Goal: Information Seeking & Learning: Learn about a topic

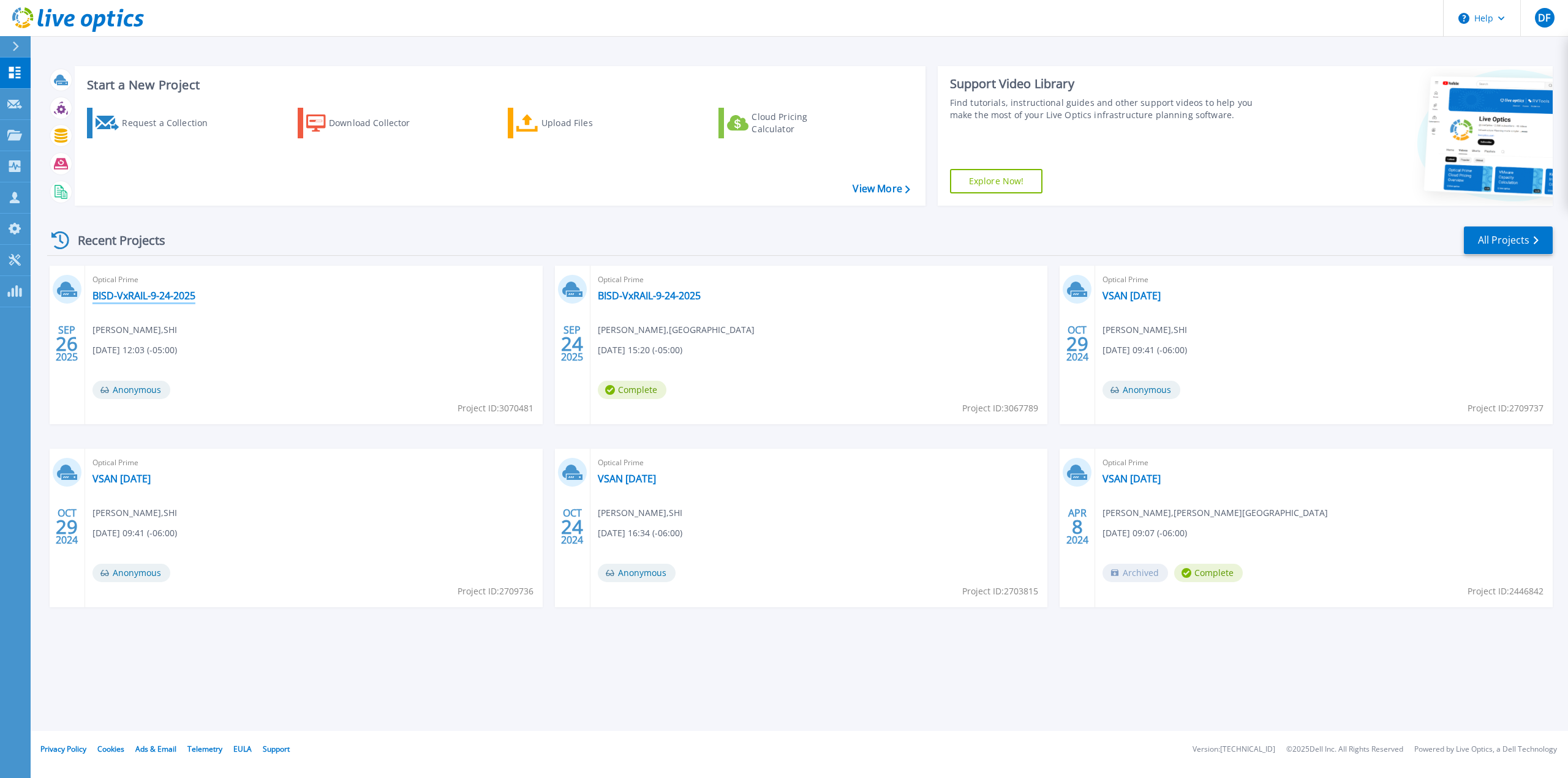
click at [163, 299] on link "BISD-VxRAIL-9-24-2025" at bounding box center [144, 296] width 103 height 12
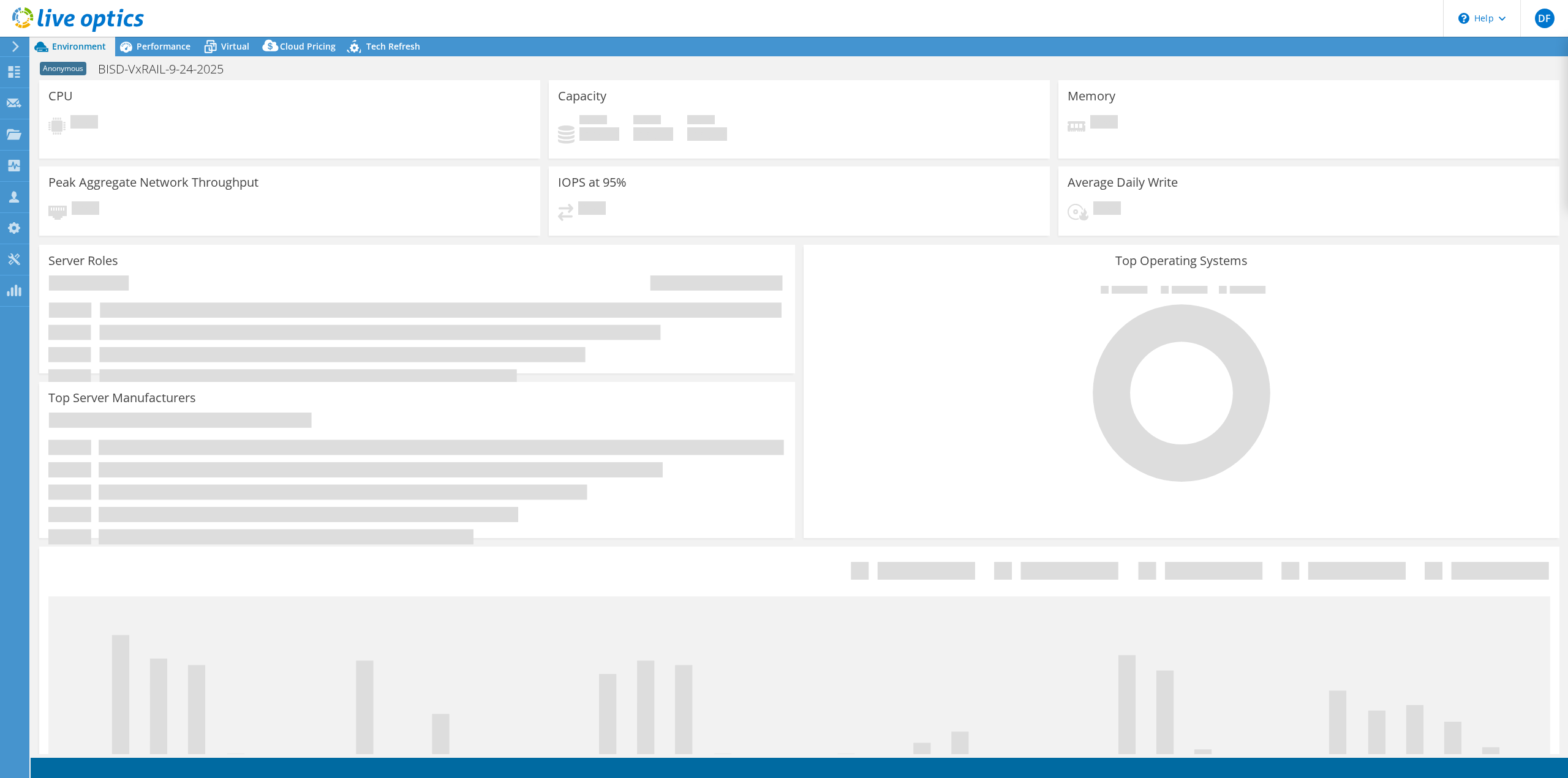
select select "USD"
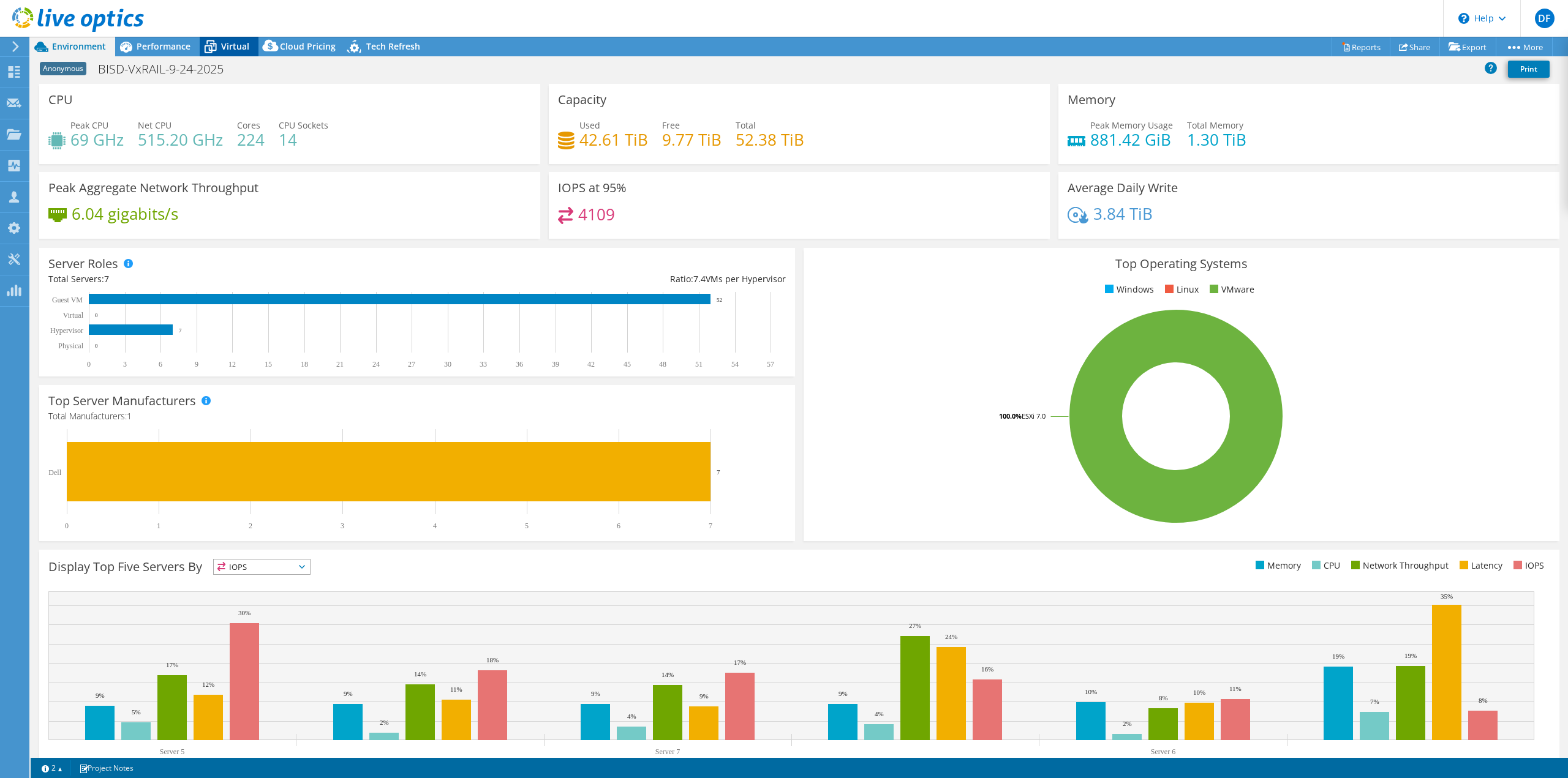
click at [217, 47] on icon at bounding box center [210, 47] width 21 height 21
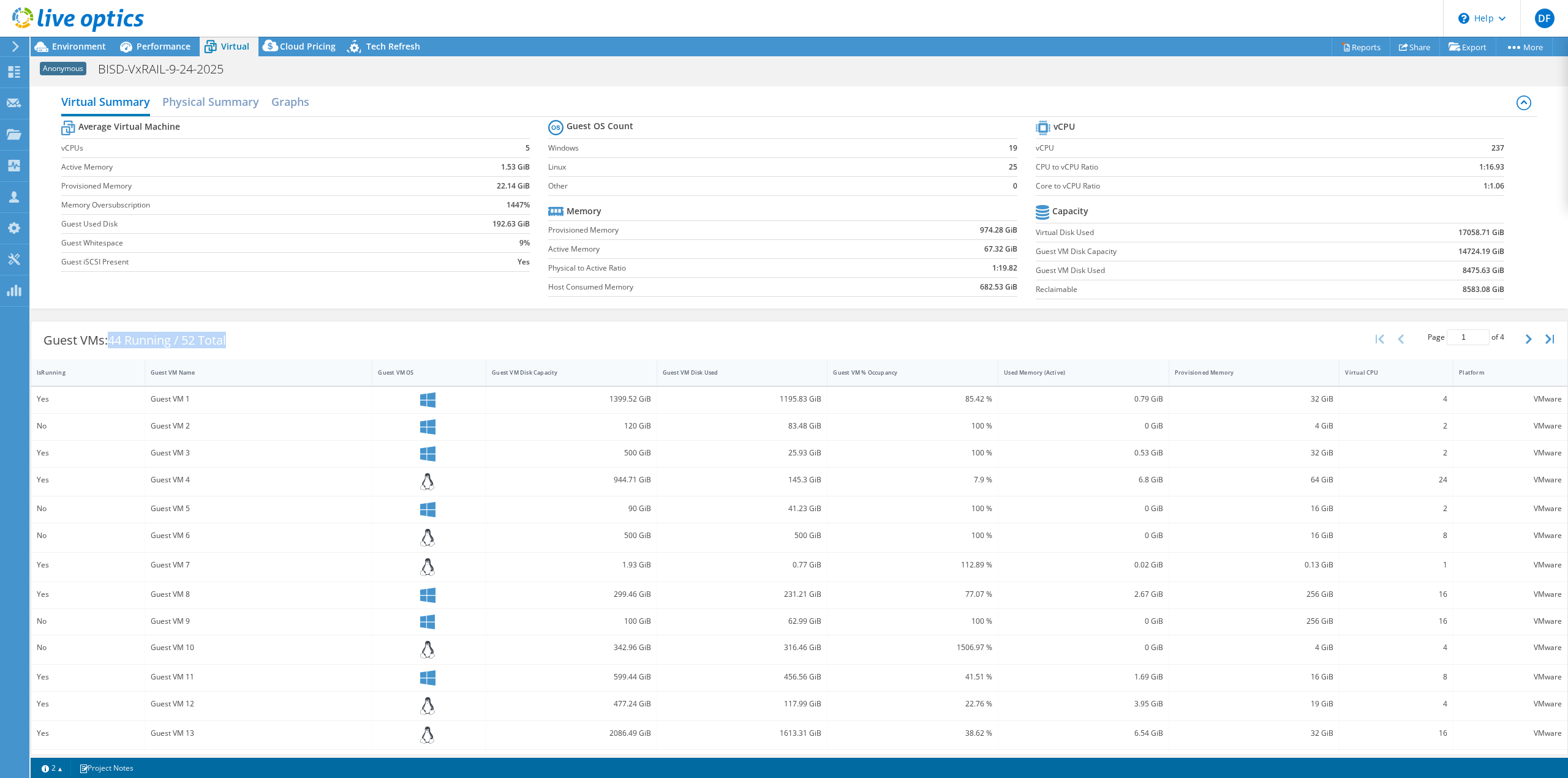
drag, startPoint x: 112, startPoint y: 341, endPoint x: 233, endPoint y: 343, distance: 121.0
click at [233, 343] on div "Guest VMs: 44 Running / 52 Total" at bounding box center [135, 340] width 207 height 38
copy span "44 Running / 52 Total"
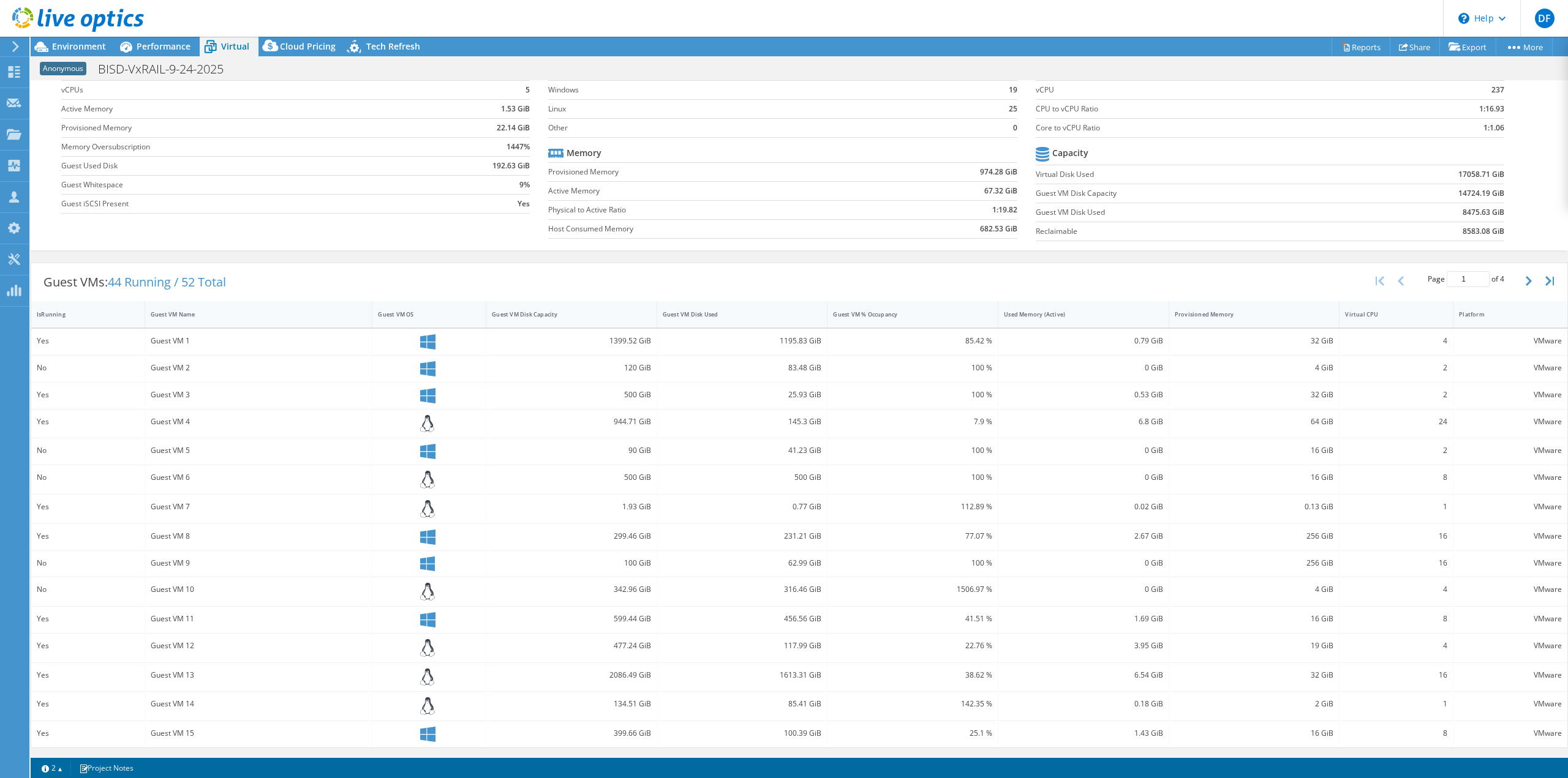
click at [271, 260] on div "Guest VMs: 44 Running / 52 Total Page 1 of 4 5 rows 10 rows 20 rows 25 rows 50 …" at bounding box center [799, 505] width 1537 height 498
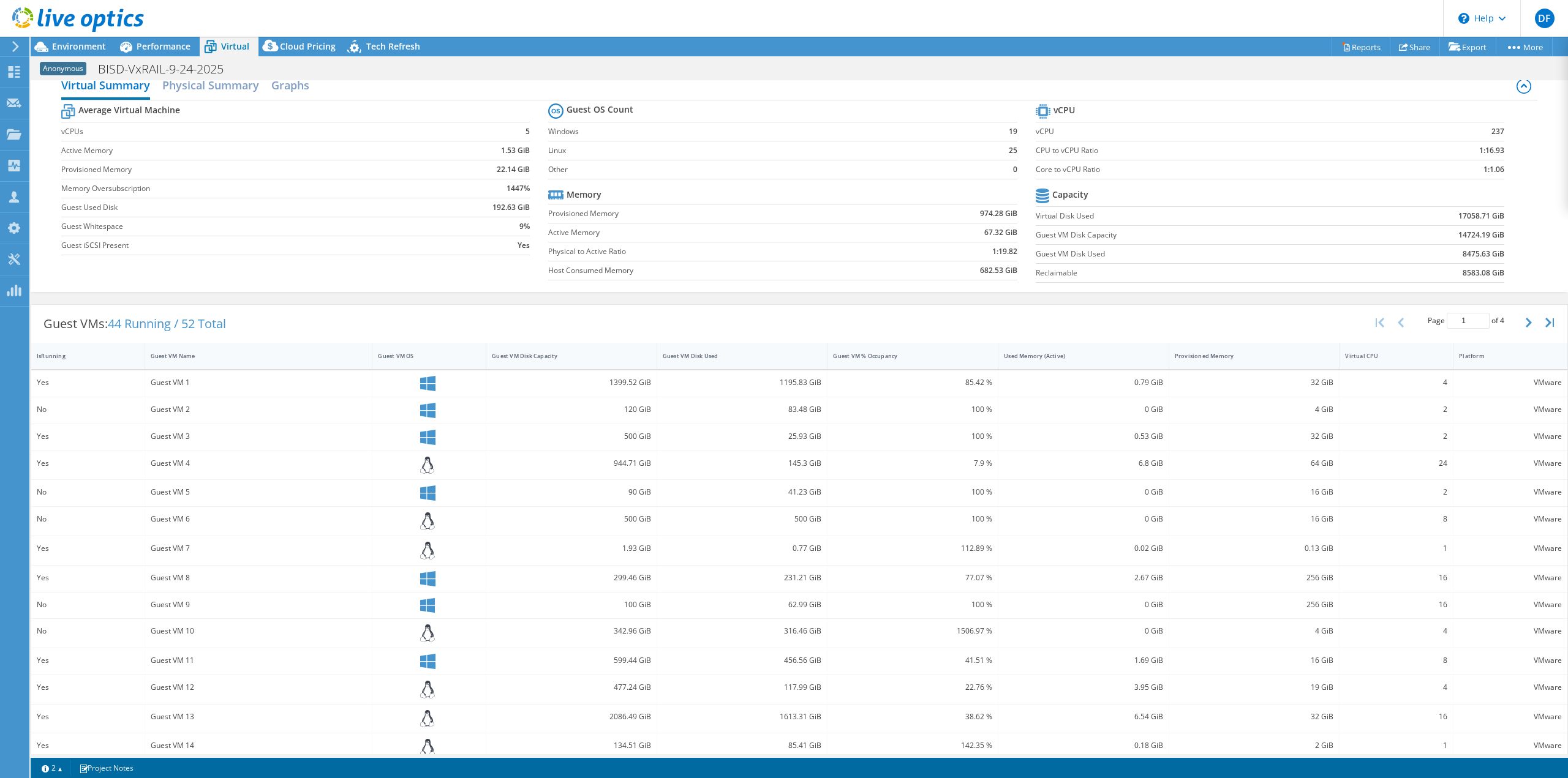
scroll to position [0, 0]
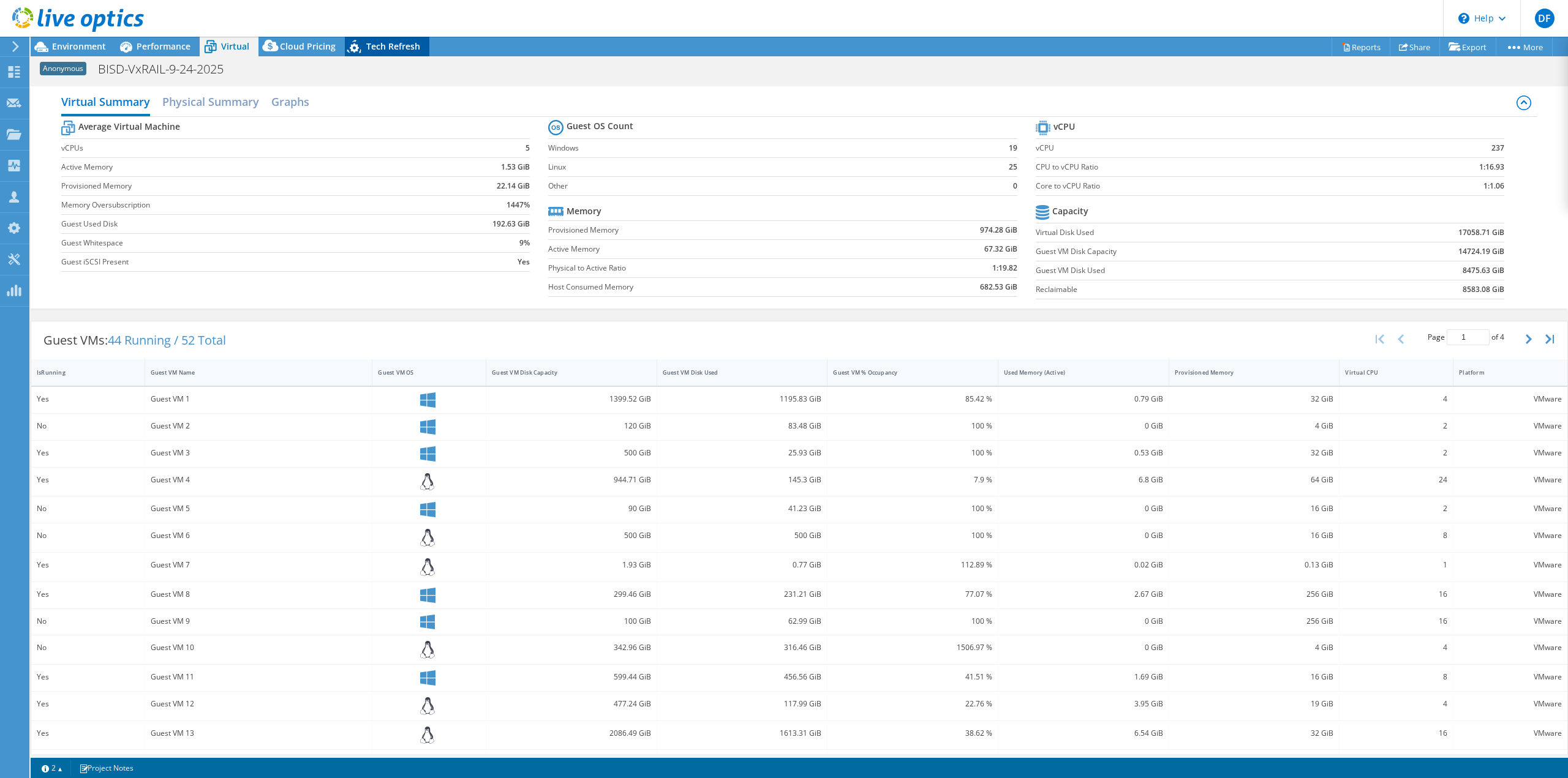
click at [378, 44] on span "Tech Refresh" at bounding box center [393, 46] width 54 height 12
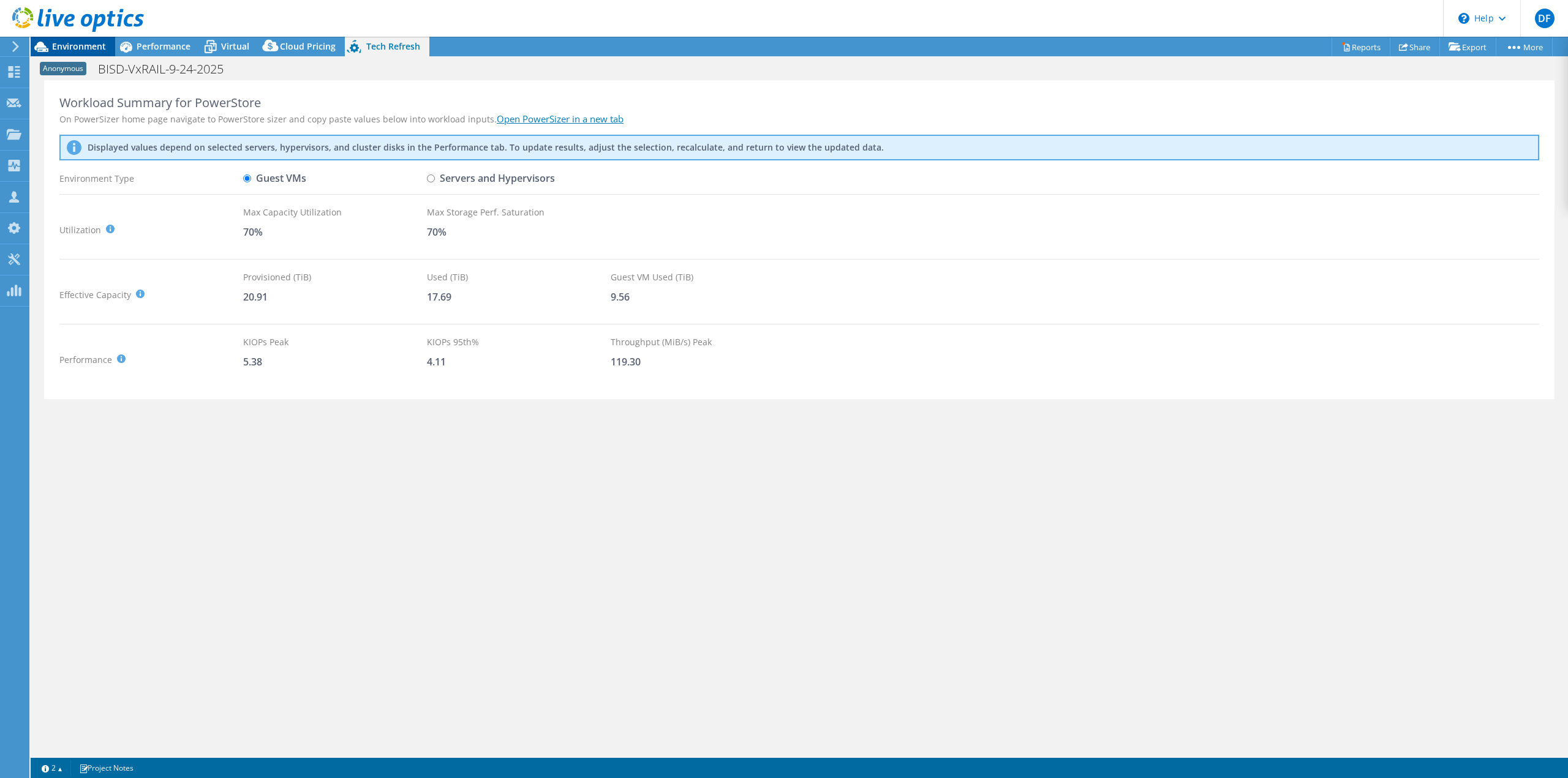
click at [66, 44] on span "Environment" at bounding box center [79, 46] width 54 height 12
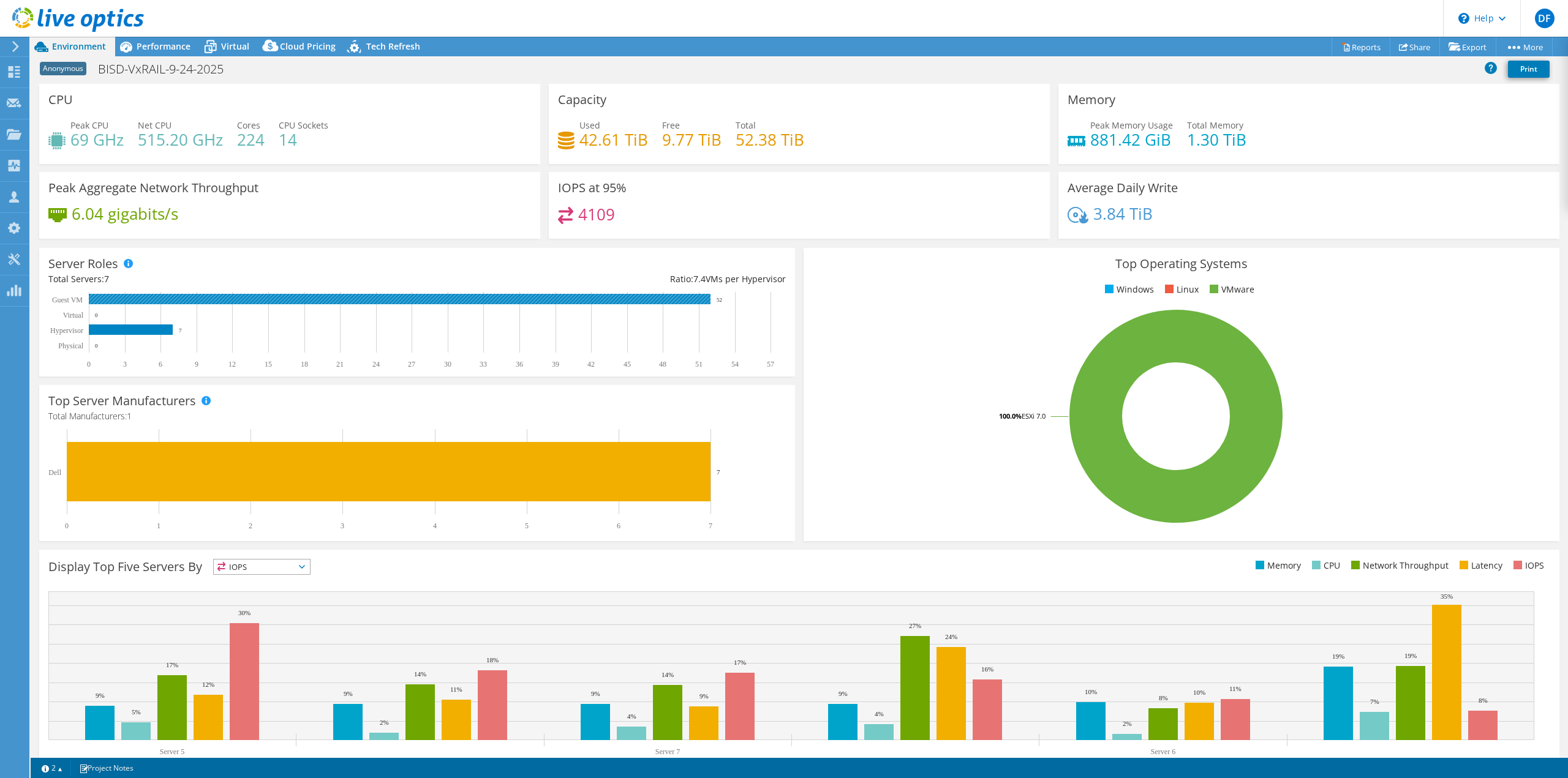
click at [155, 302] on rect at bounding box center [400, 299] width 622 height 10
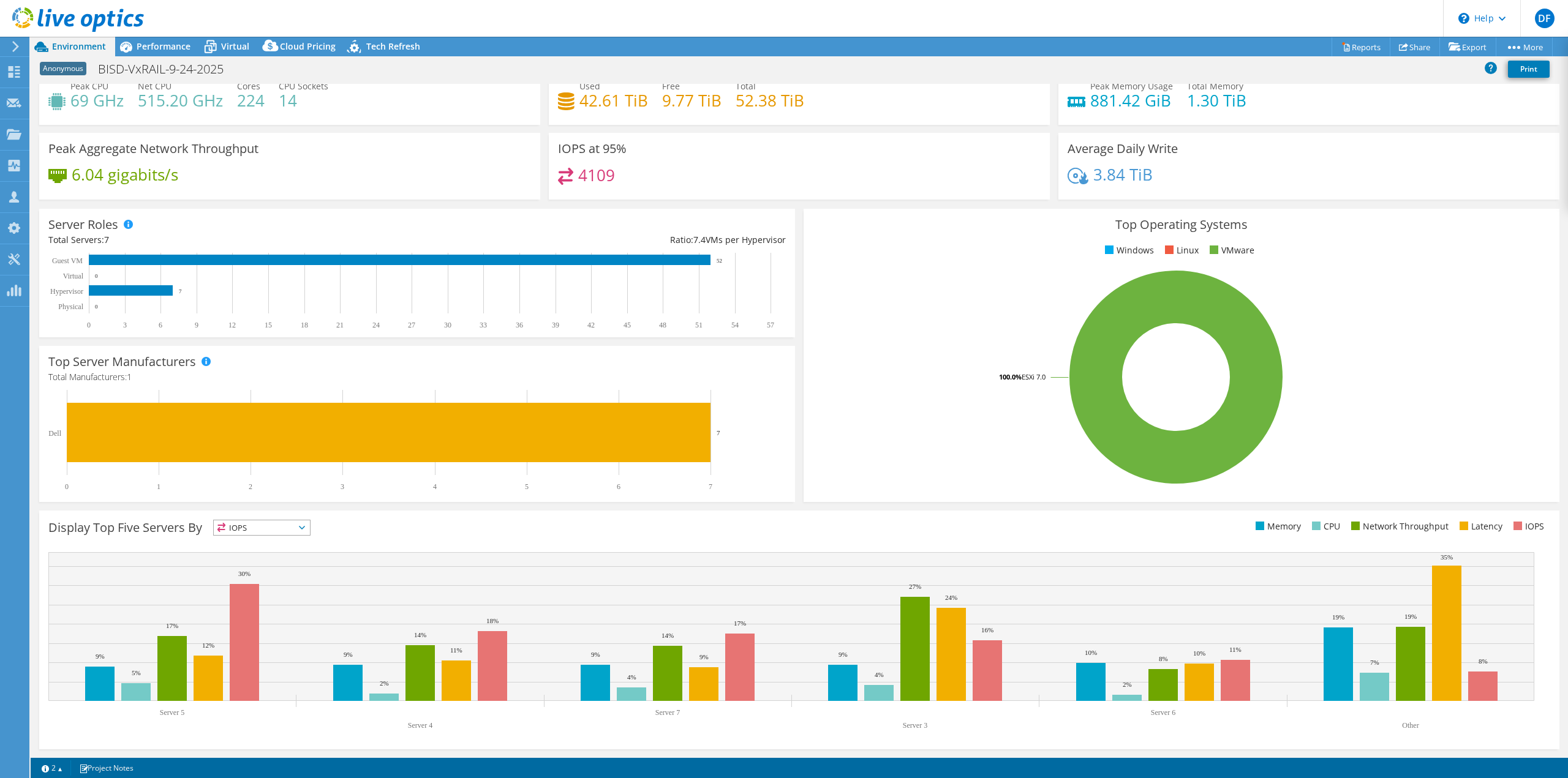
click at [12, 47] on icon at bounding box center [15, 47] width 9 height 11
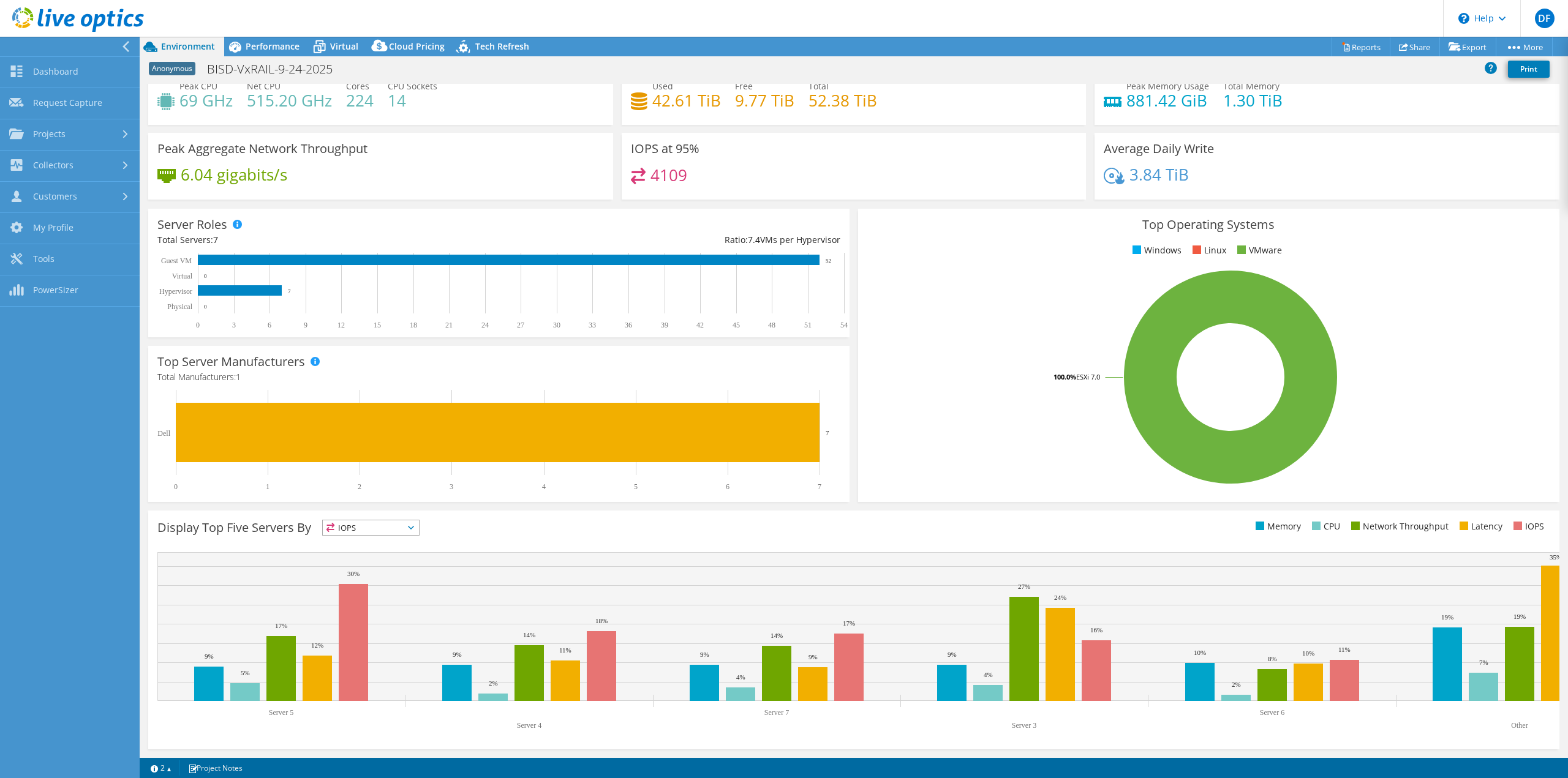
scroll to position [0, 0]
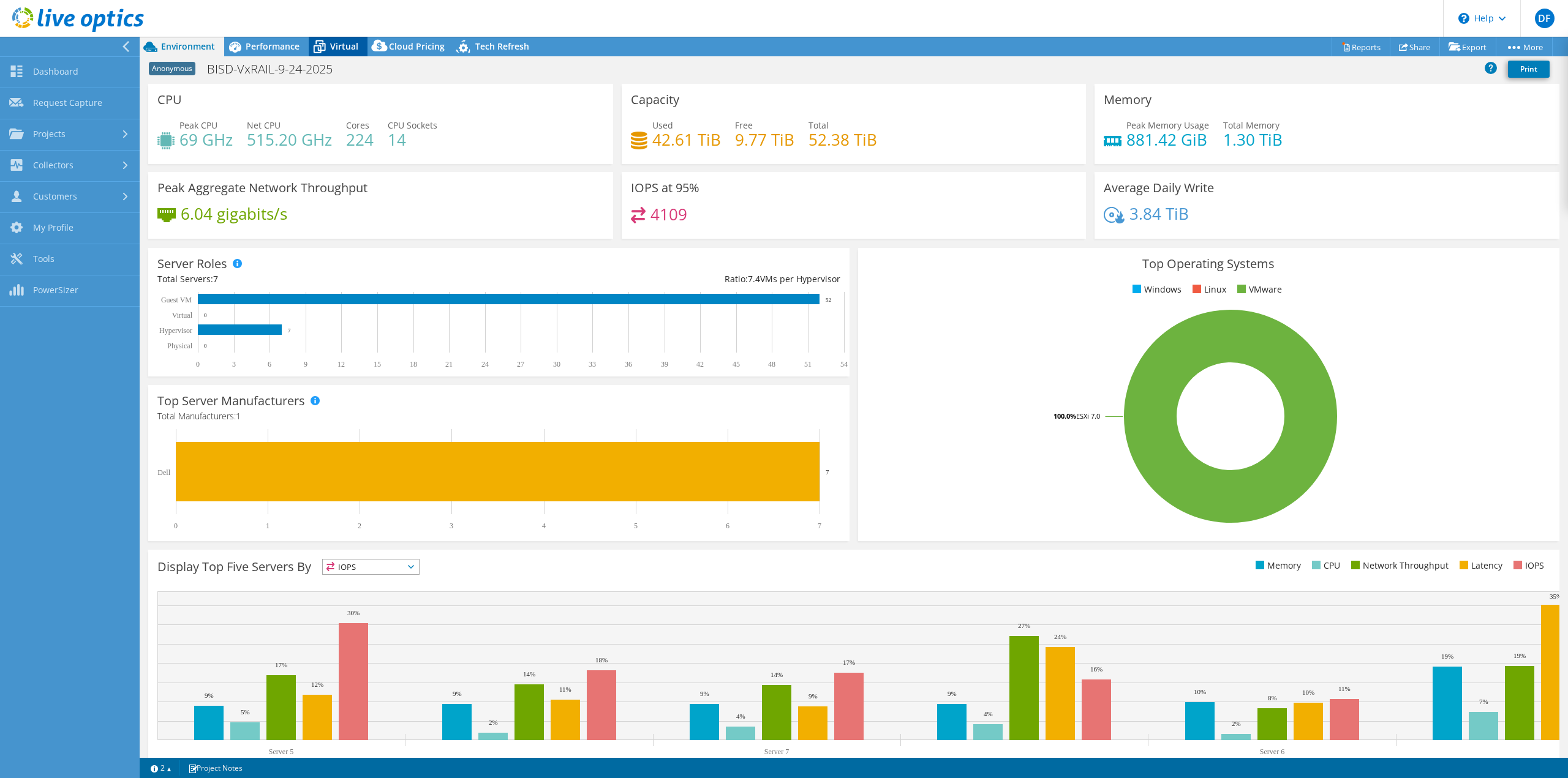
click at [326, 50] on icon at bounding box center [319, 47] width 21 height 21
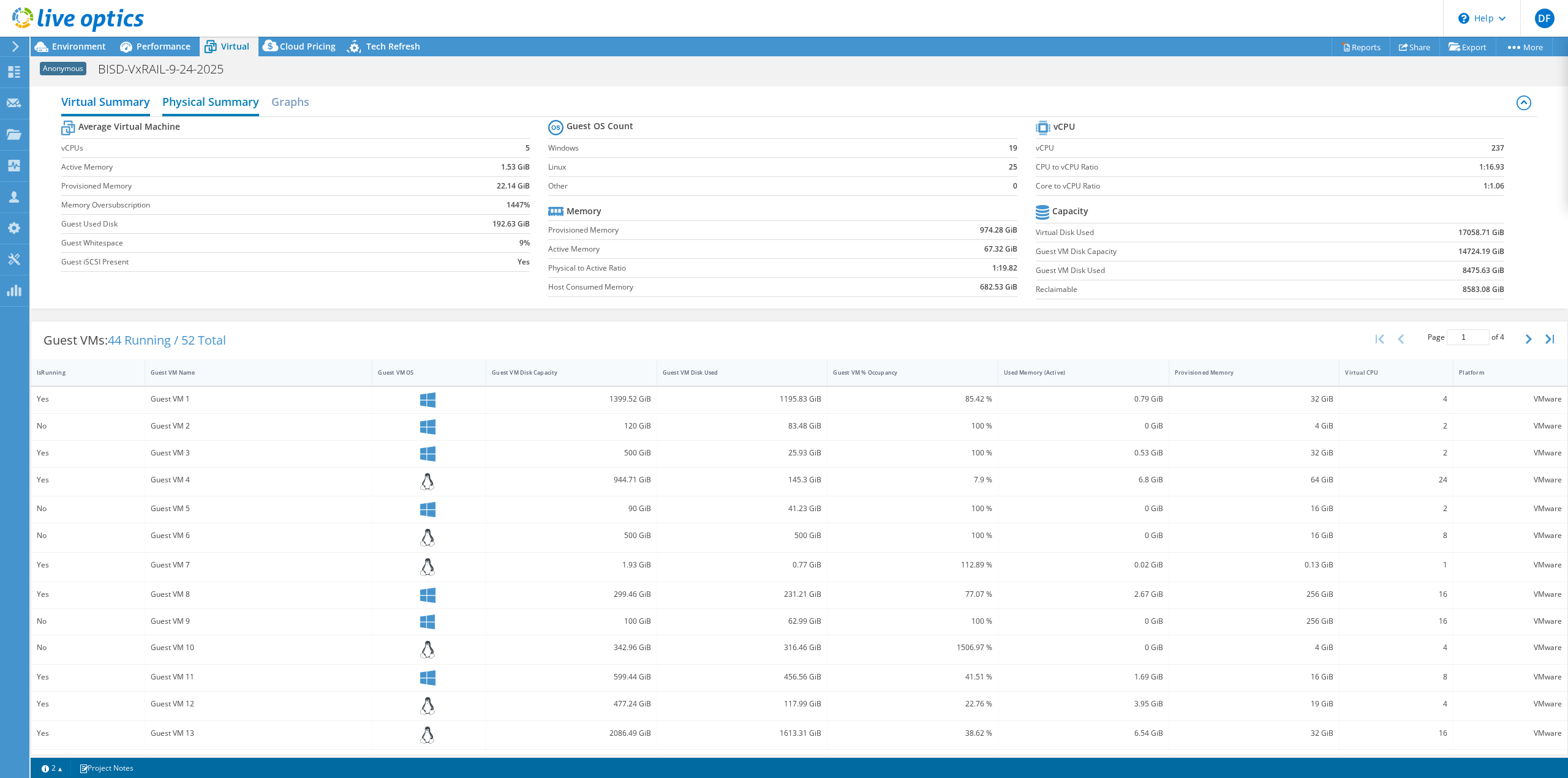
click at [223, 106] on h2 "Physical Summary" at bounding box center [211, 103] width 97 height 27
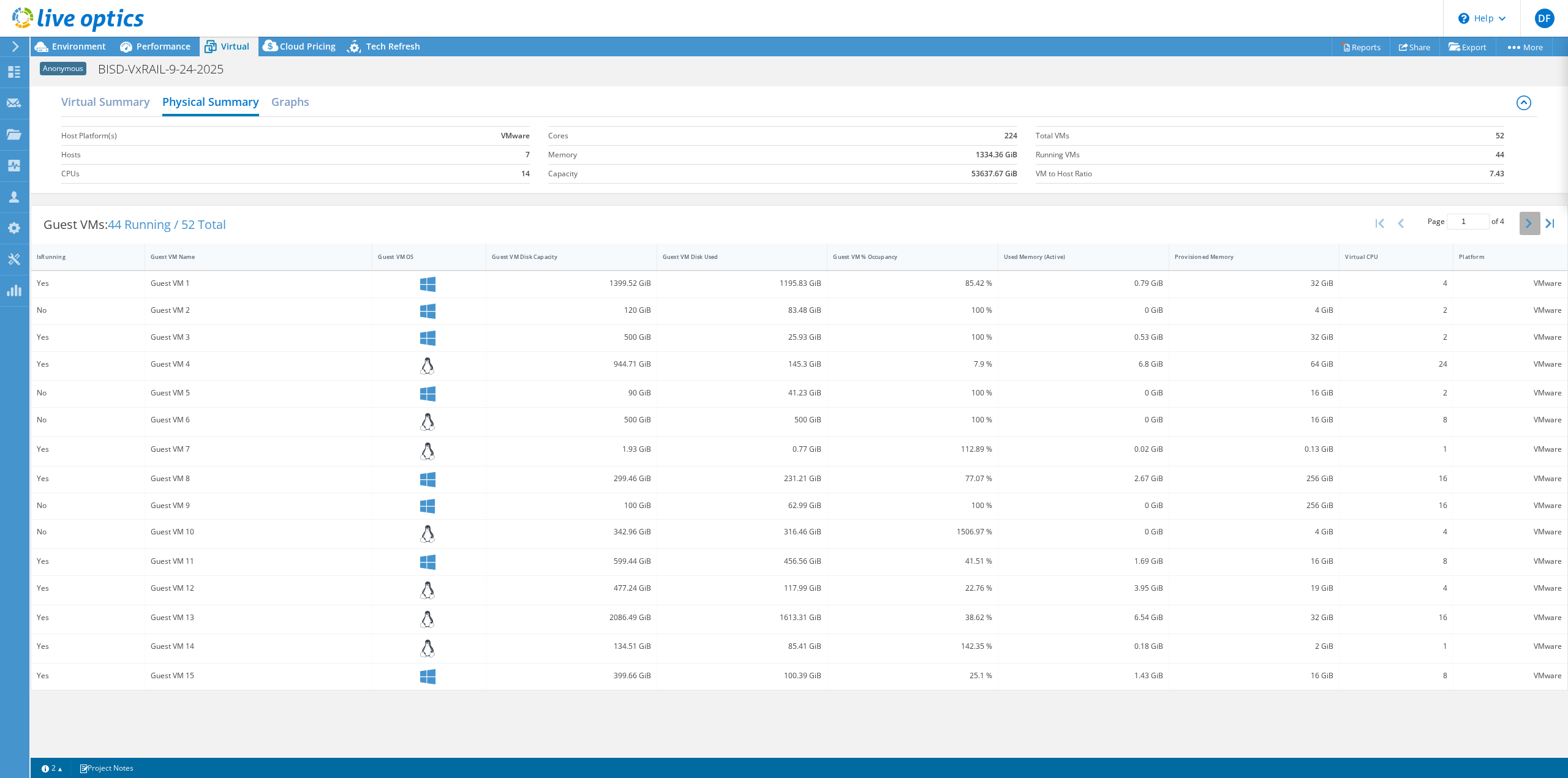
click at [1526, 228] on icon "button" at bounding box center [1529, 224] width 6 height 10
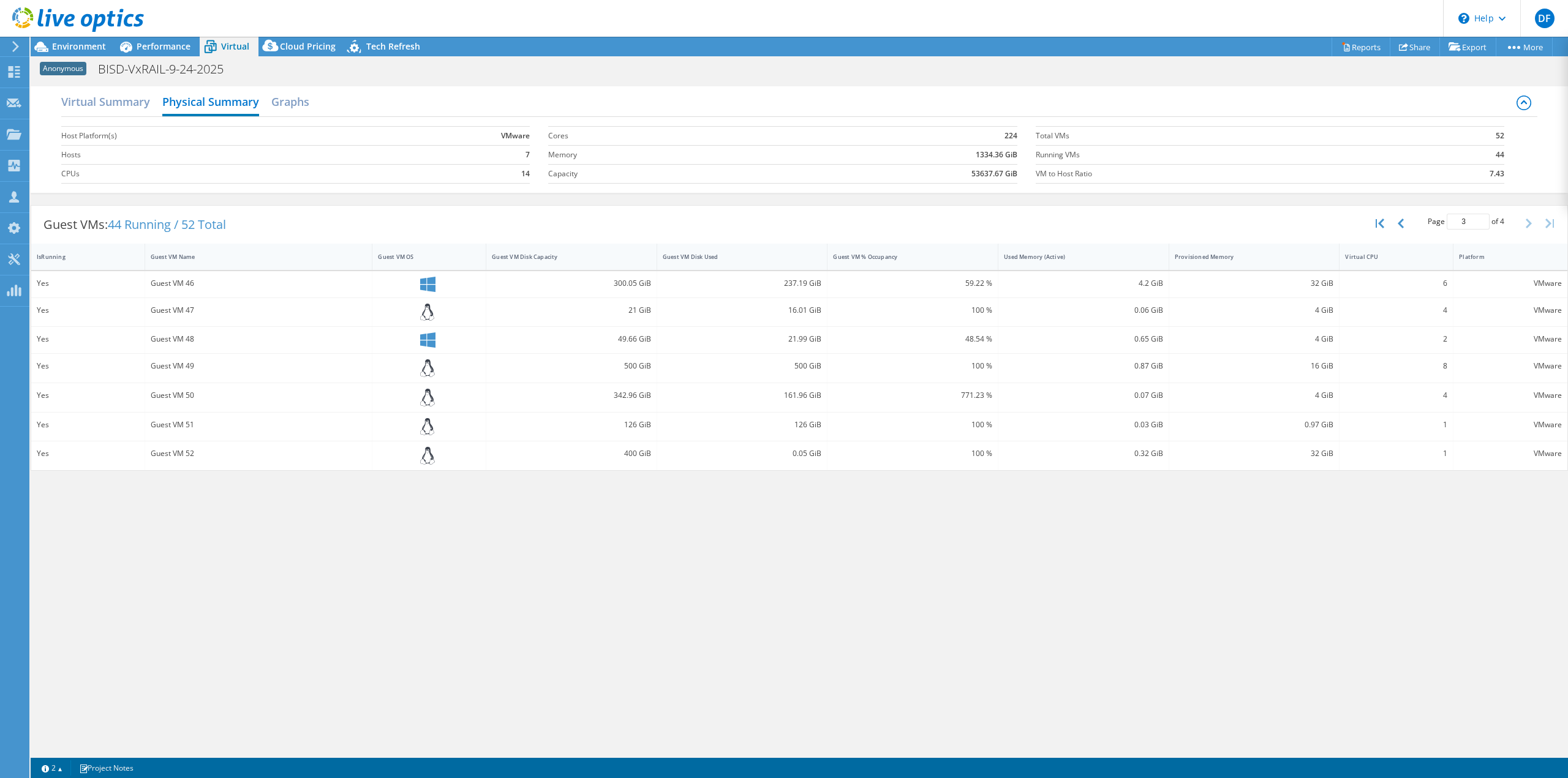
type input "4"
click at [291, 103] on h2 "Graphs" at bounding box center [291, 103] width 38 height 27
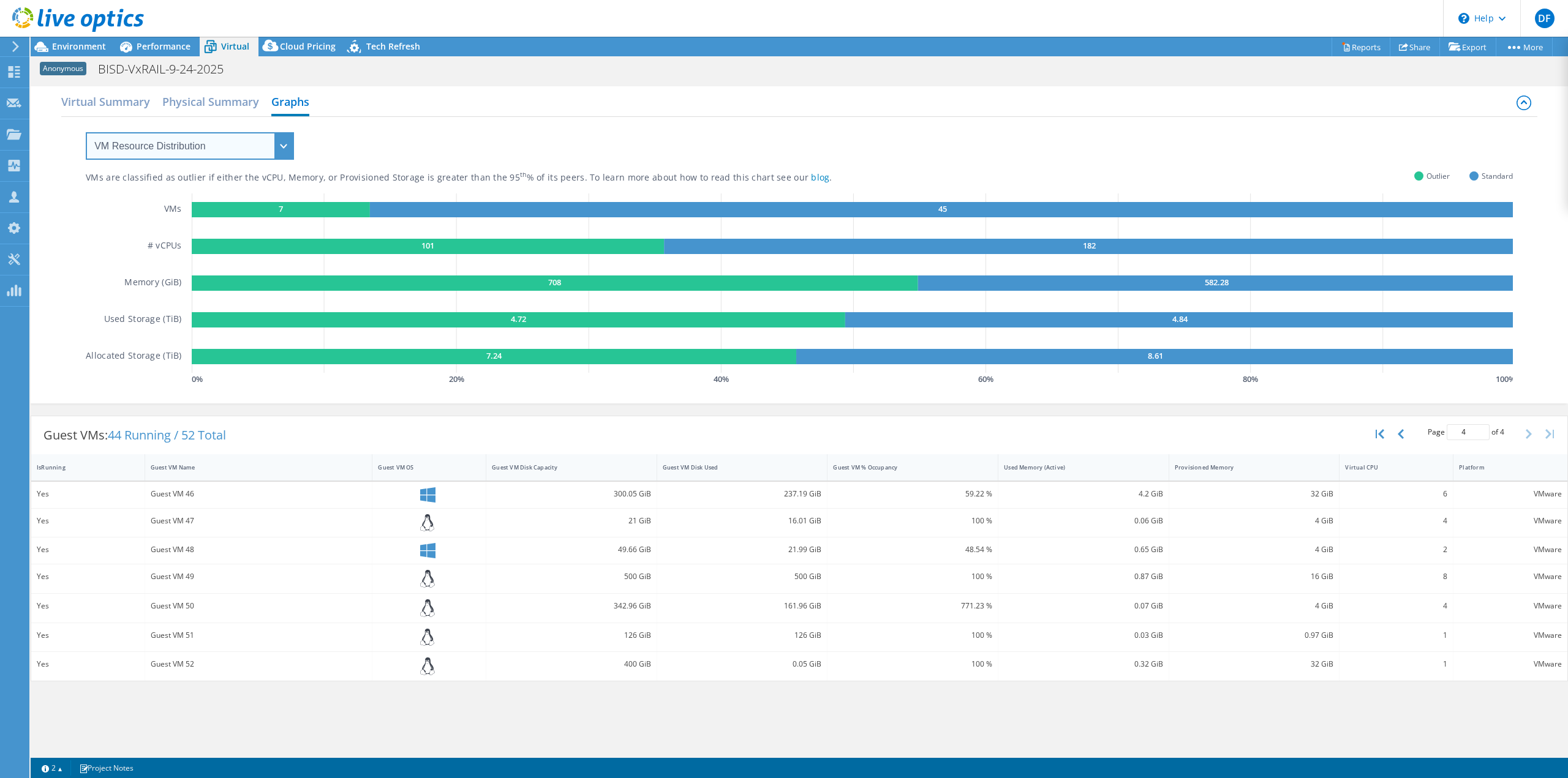
click at [287, 139] on select "VM Resource Distribution Provisioning Contrast Over Provisioning" at bounding box center [190, 146] width 208 height 28
click at [86, 132] on select "VM Resource Distribution Provisioning Contrast Over Provisioning" at bounding box center [190, 146] width 208 height 28
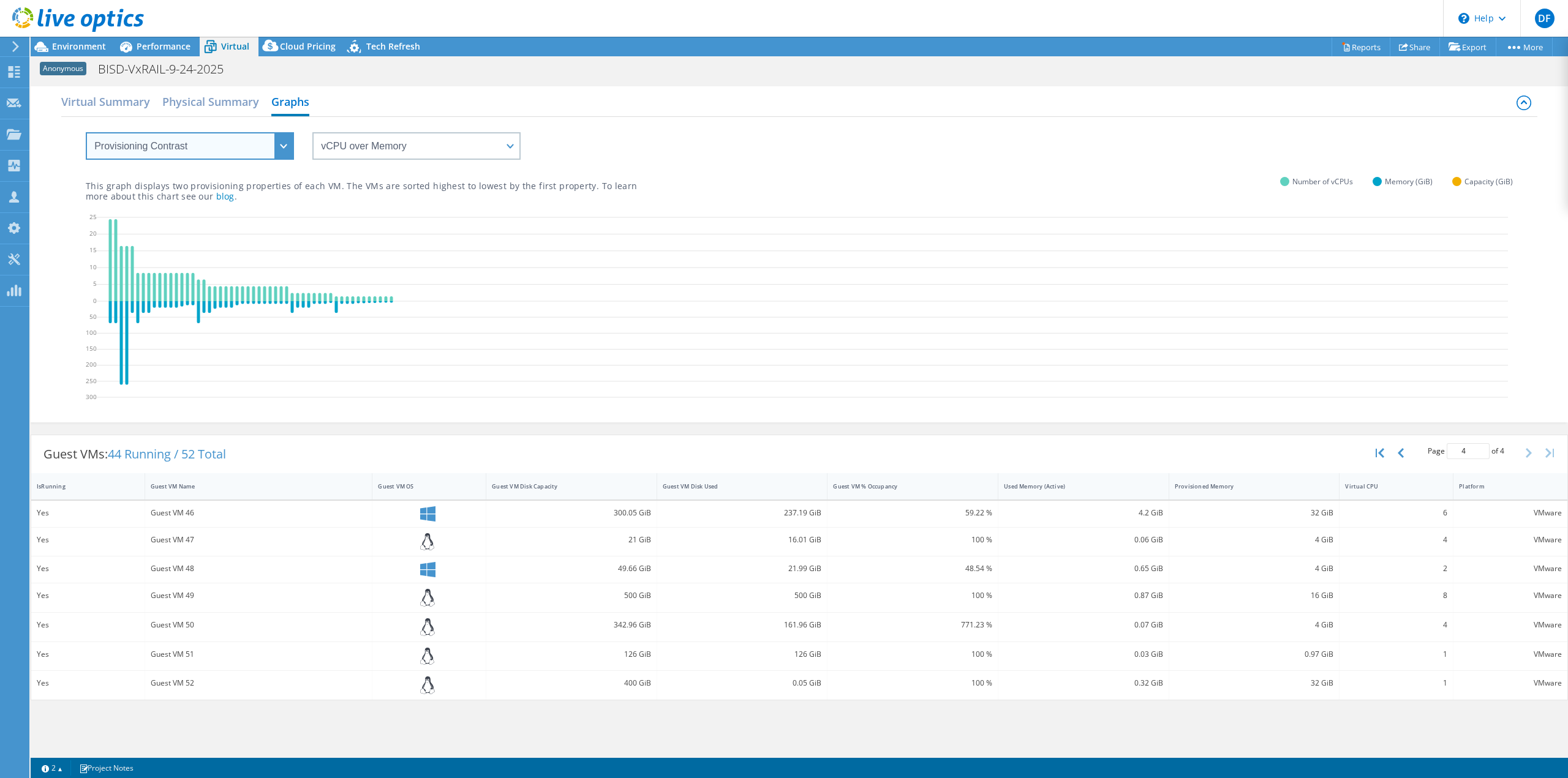
click at [279, 145] on select "VM Resource Distribution Provisioning Contrast Over Provisioning" at bounding box center [190, 146] width 208 height 28
select select "Over Provisioning"
click at [86, 132] on select "VM Resource Distribution Provisioning Contrast Over Provisioning" at bounding box center [190, 146] width 208 height 28
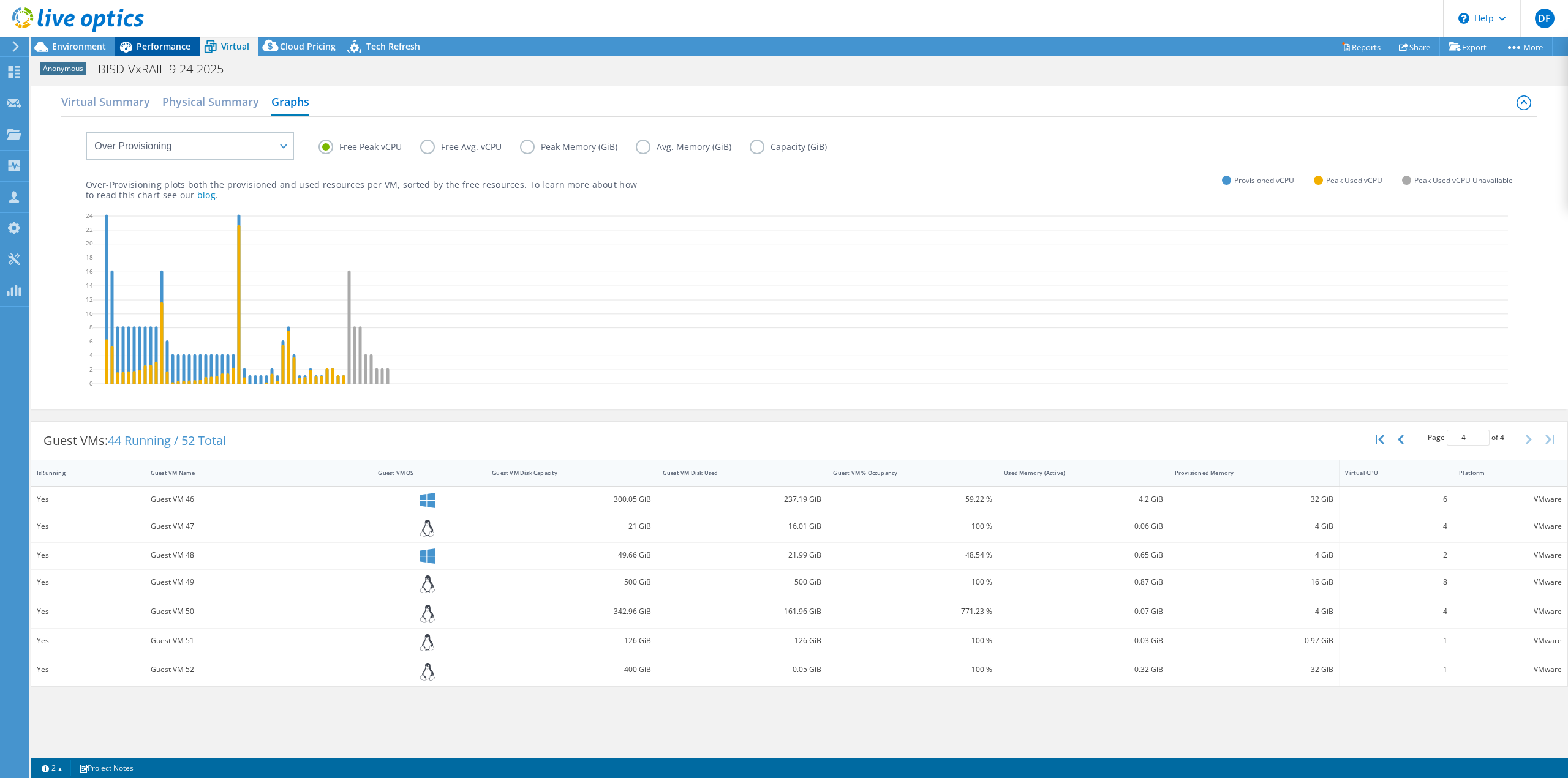
click at [142, 43] on span "Performance" at bounding box center [163, 46] width 54 height 12
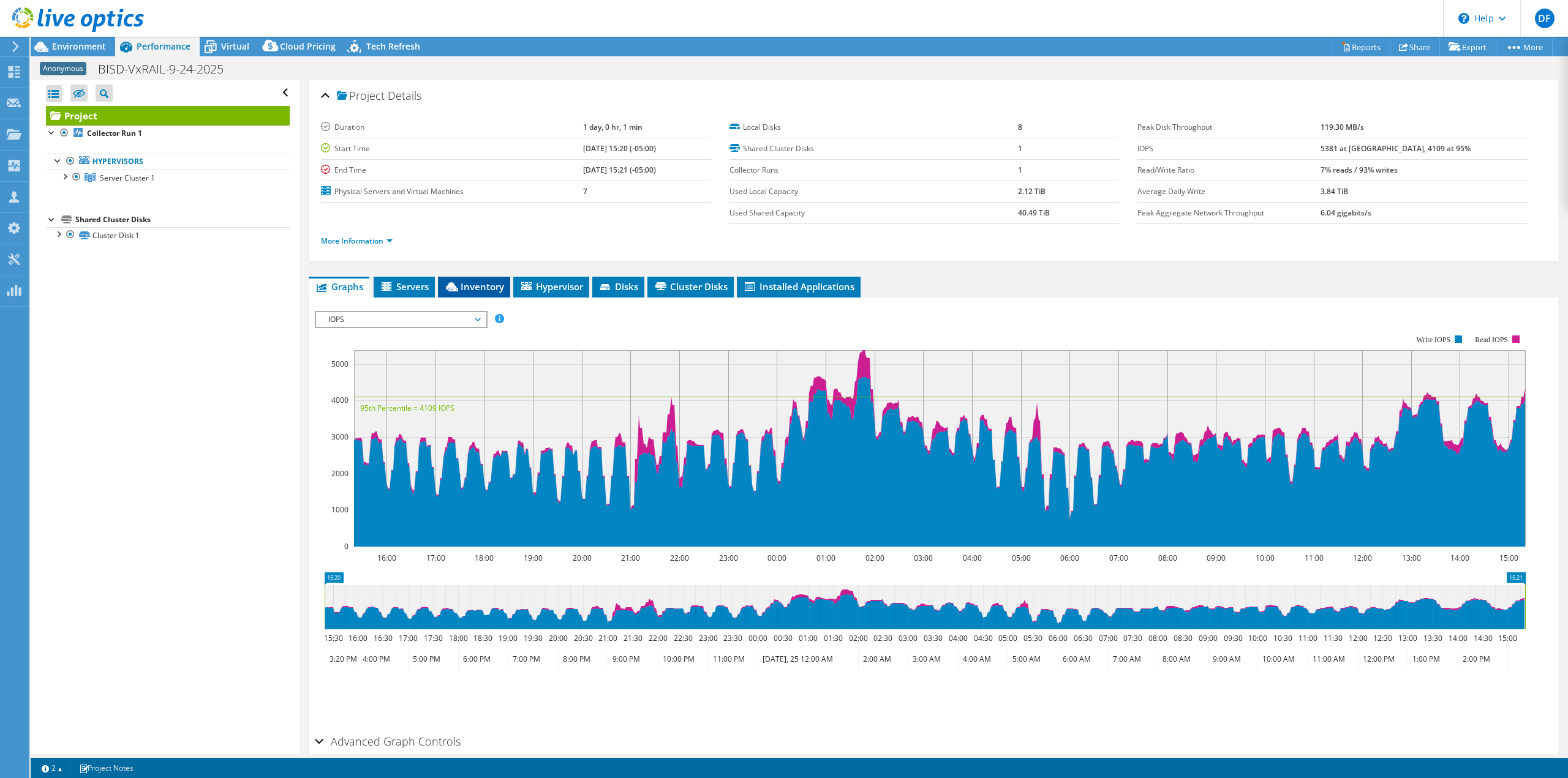
click at [472, 282] on span "Inventory" at bounding box center [474, 287] width 60 height 12
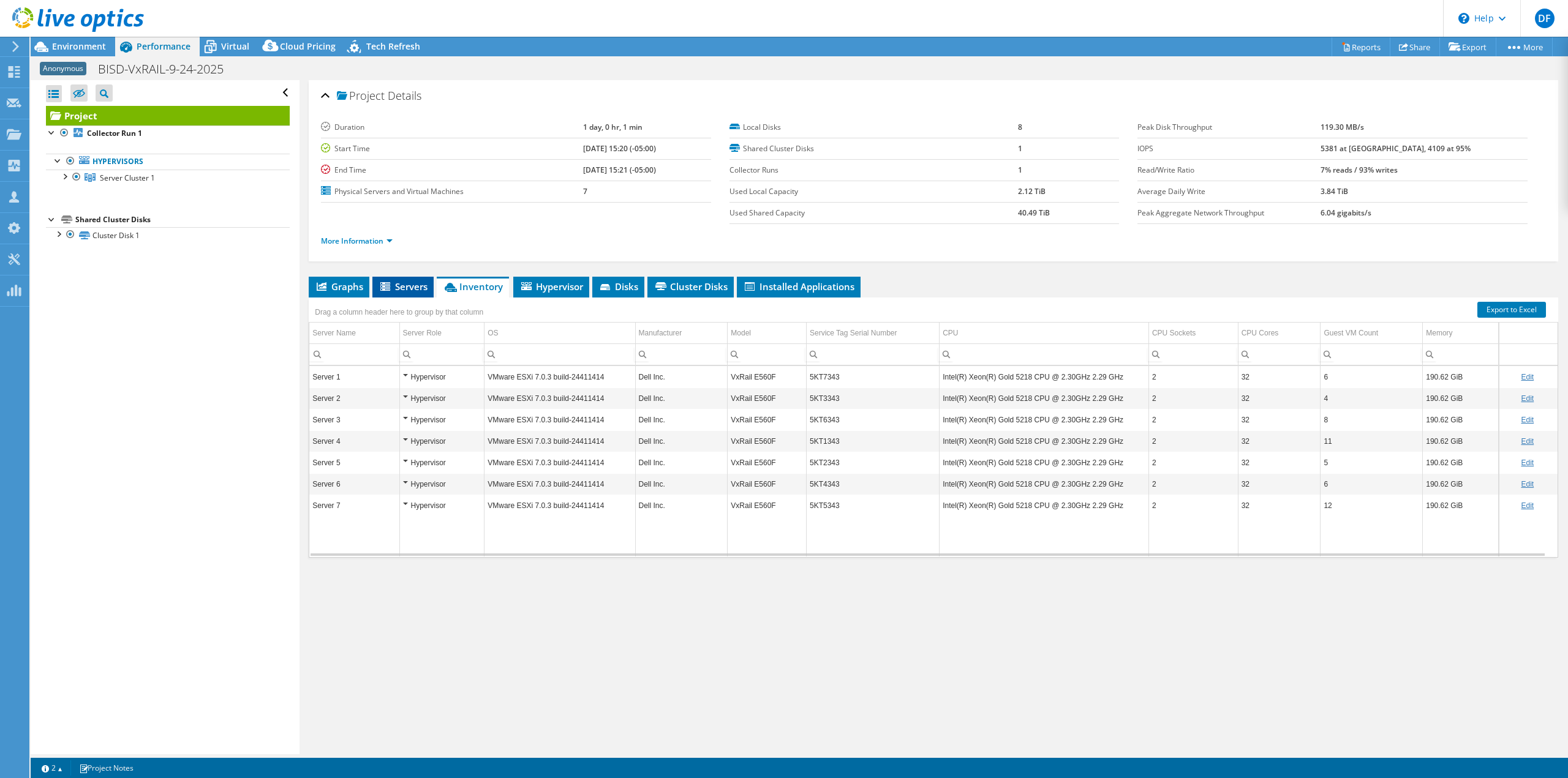
click at [423, 285] on span "Servers" at bounding box center [403, 287] width 49 height 12
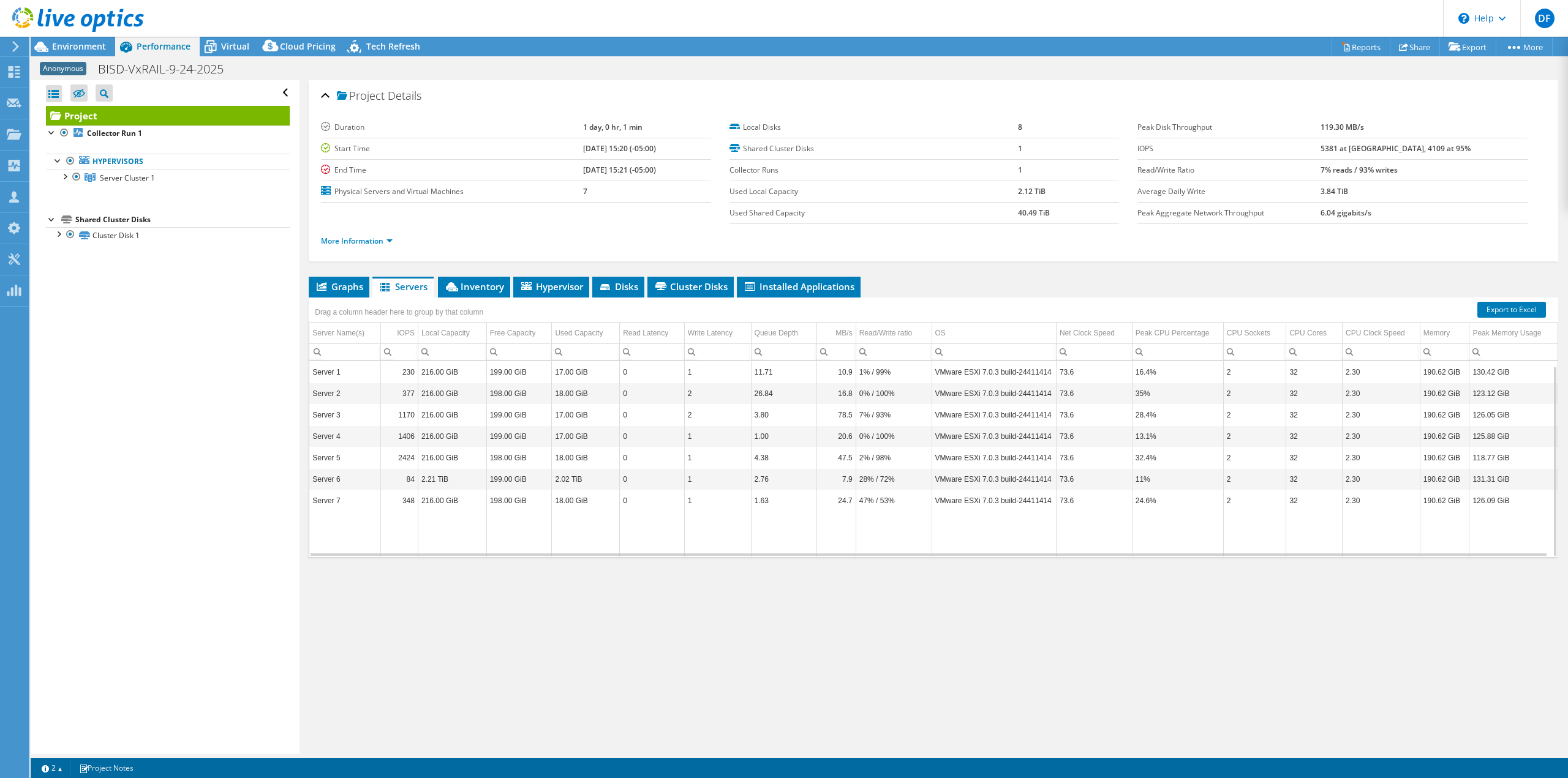
scroll to position [5, 0]
click at [547, 284] on span "Hypervisor" at bounding box center [552, 287] width 64 height 12
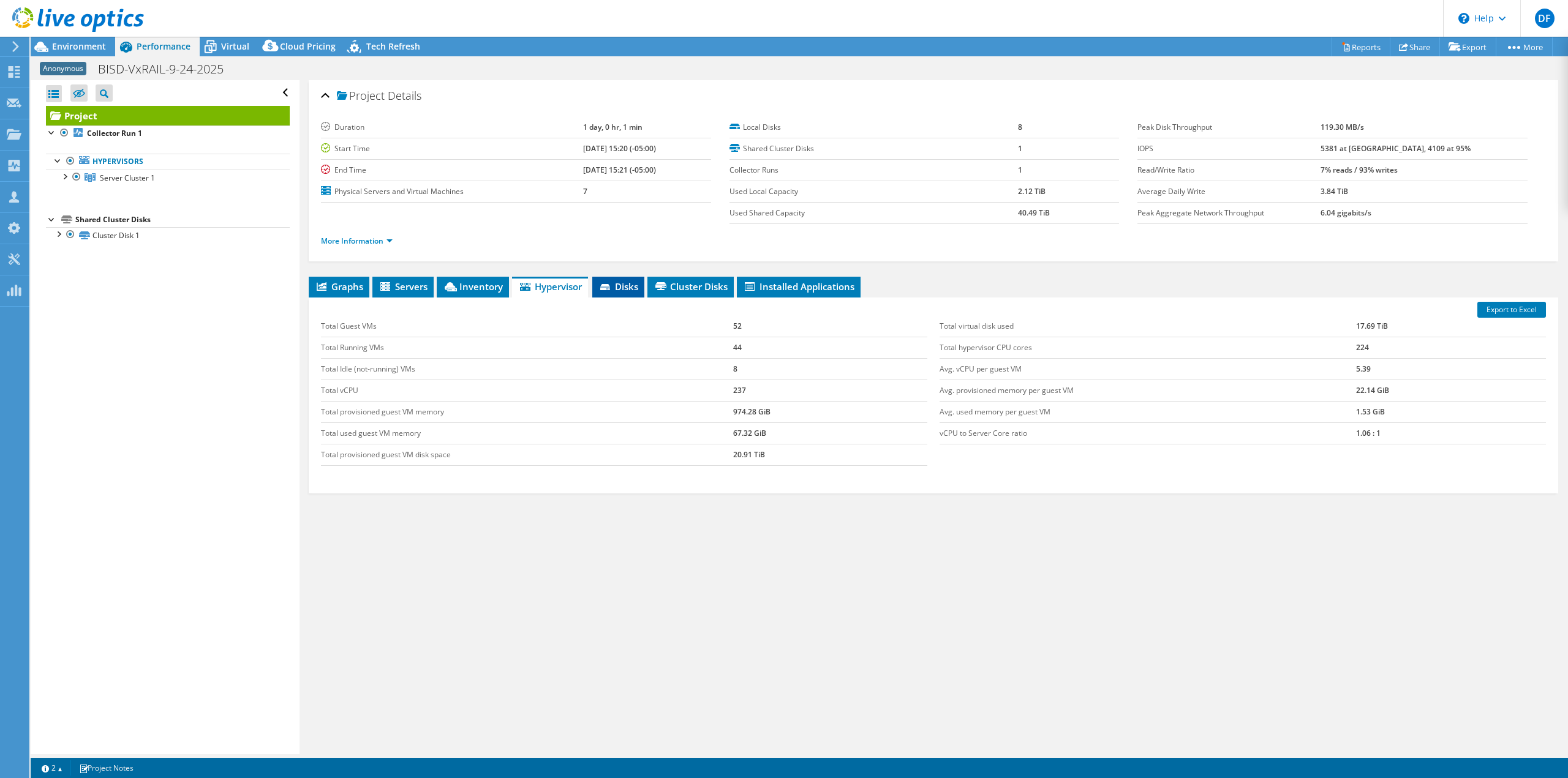
click at [622, 290] on span "Disks" at bounding box center [618, 287] width 40 height 12
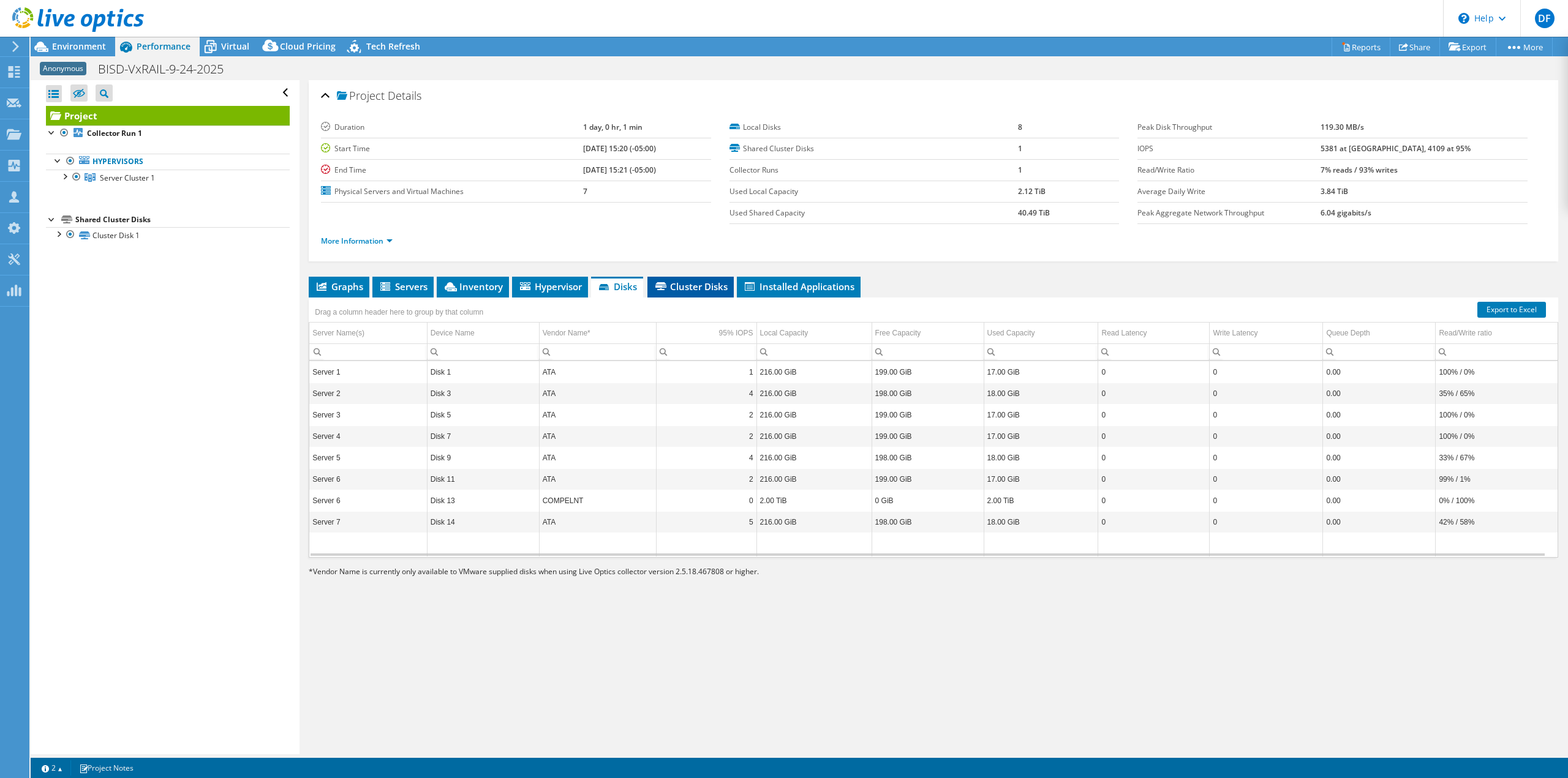
click at [687, 289] on span "Cluster Disks" at bounding box center [690, 287] width 74 height 12
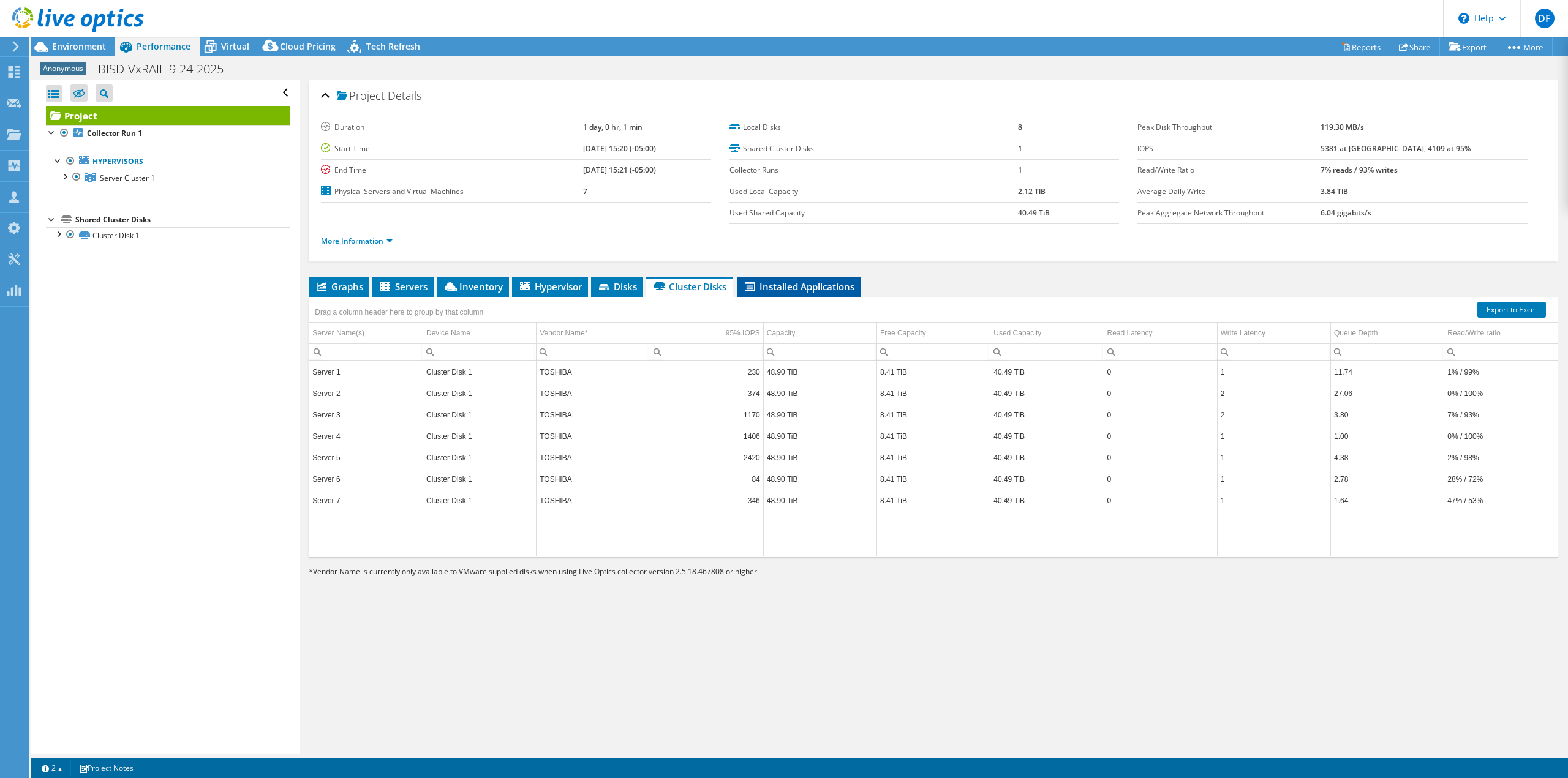
click at [766, 289] on span "Installed Applications" at bounding box center [798, 287] width 111 height 12
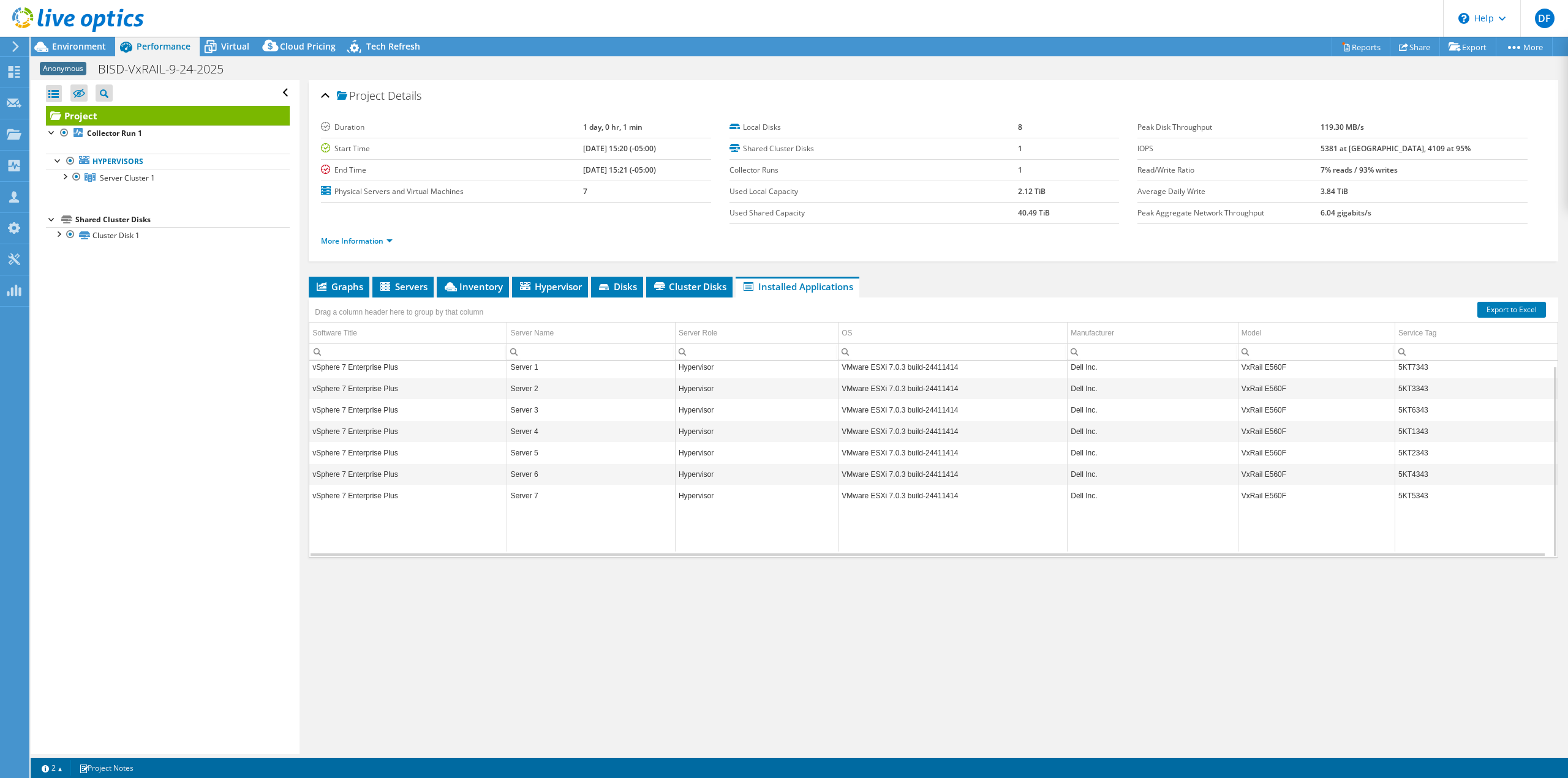
scroll to position [0, 0]
click at [65, 174] on div at bounding box center [64, 176] width 12 height 12
click at [112, 189] on link "Server 1" at bounding box center [168, 193] width 244 height 16
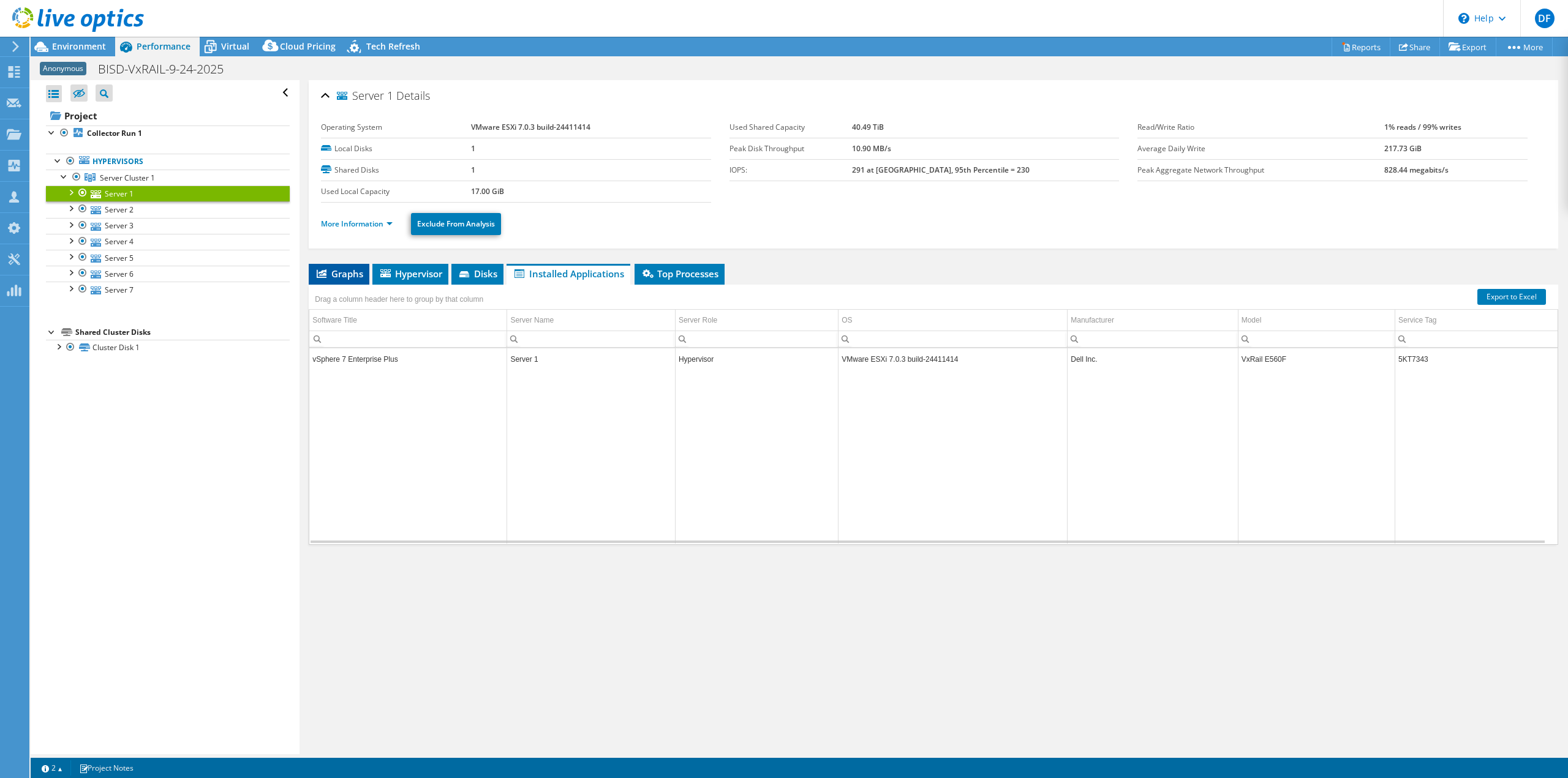
click at [347, 273] on span "Graphs" at bounding box center [339, 274] width 49 height 12
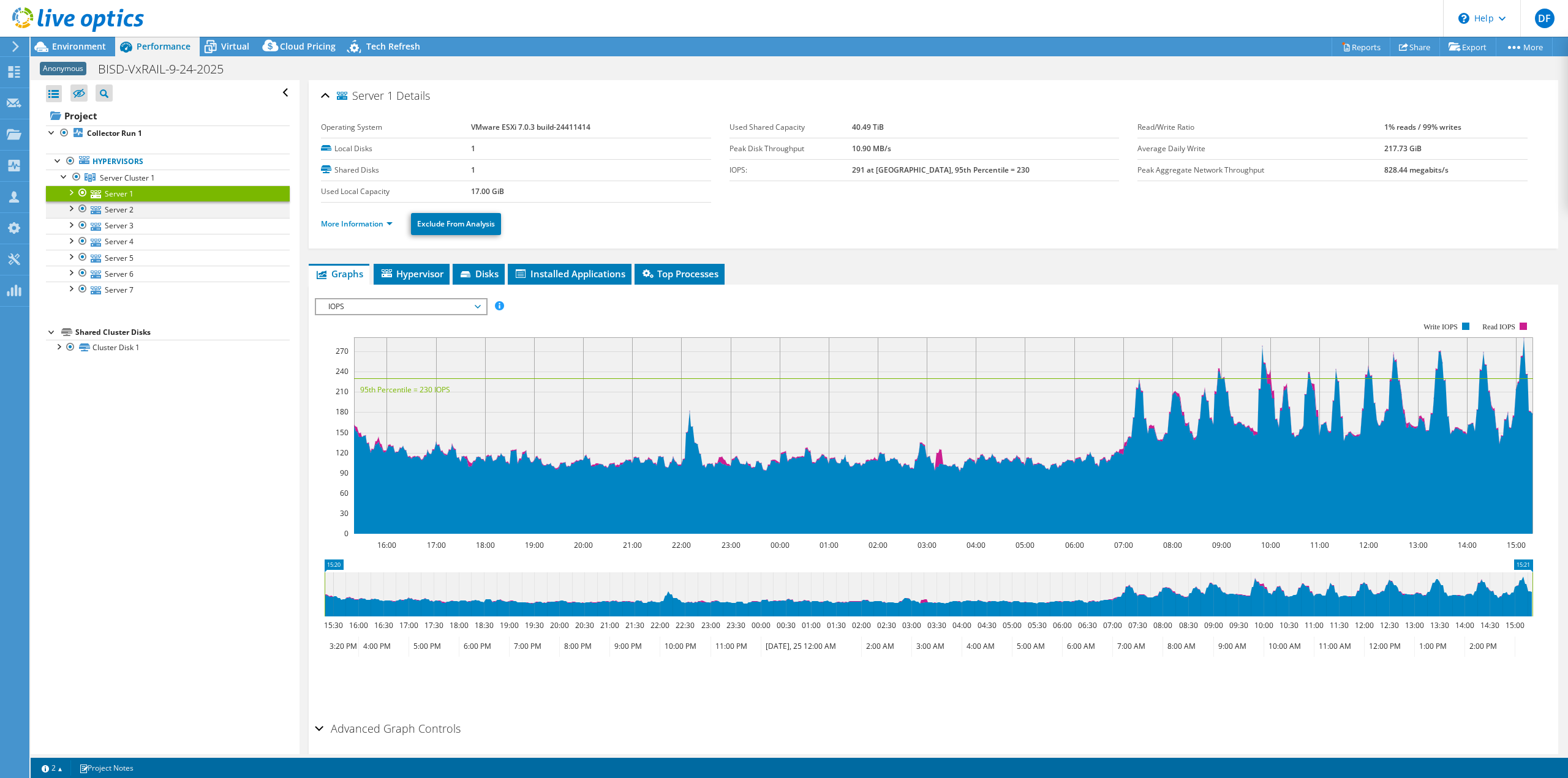
click at [71, 208] on div at bounding box center [71, 208] width 12 height 12
click at [60, 395] on div at bounding box center [58, 394] width 12 height 12
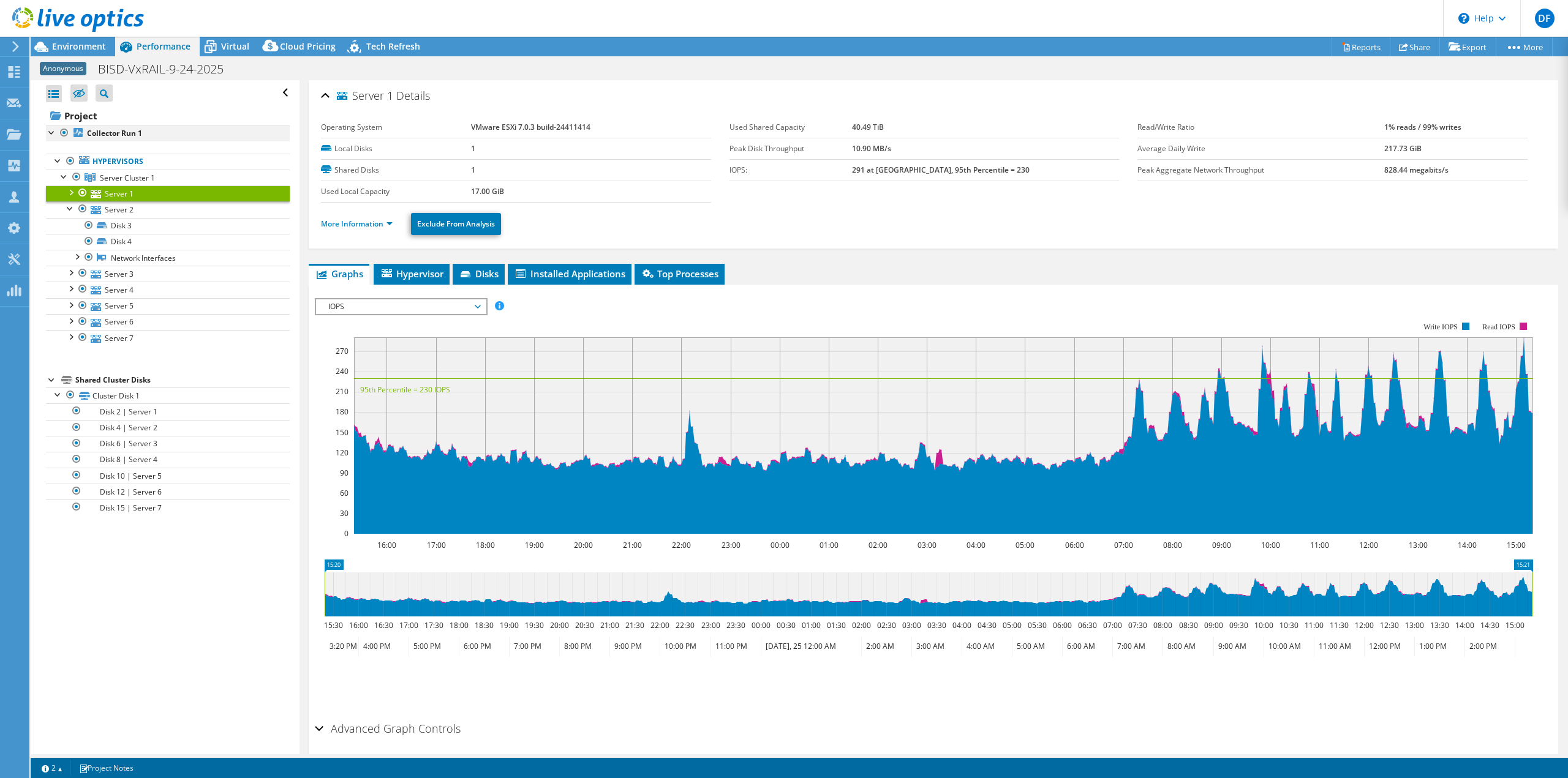
click at [49, 130] on div at bounding box center [52, 131] width 12 height 12
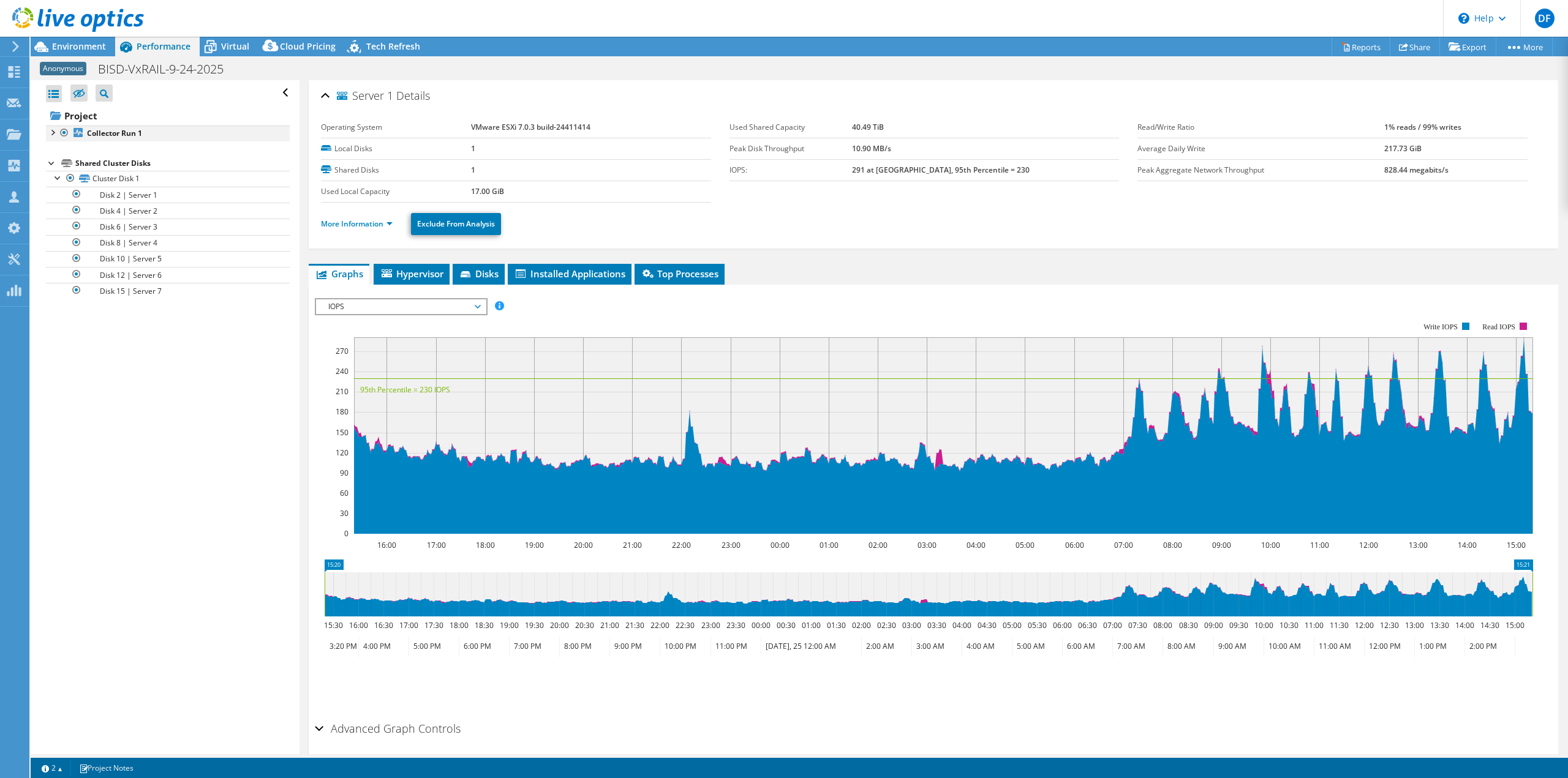
click at [49, 130] on div at bounding box center [52, 131] width 12 height 12
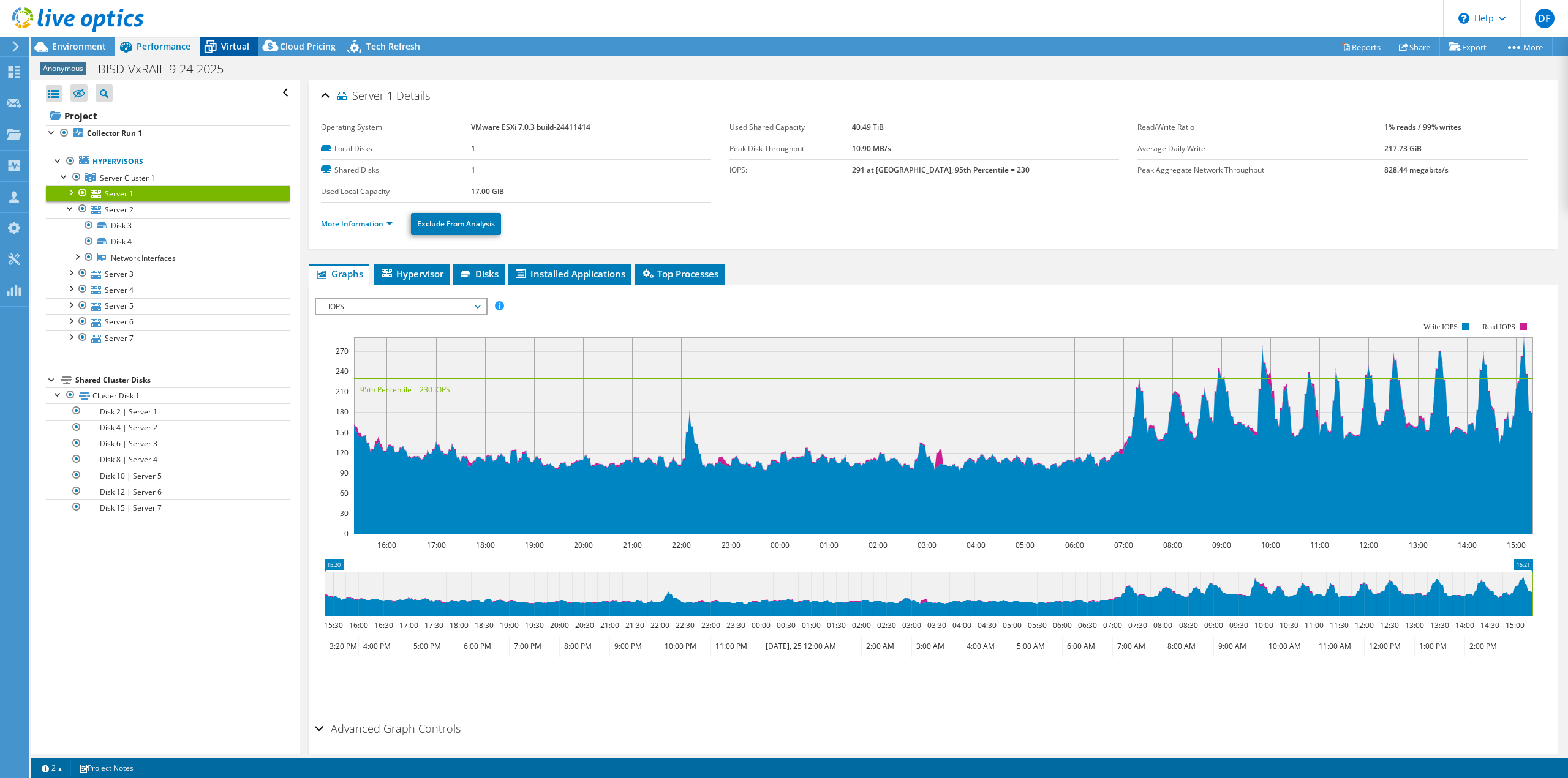
click at [235, 39] on div "Virtual" at bounding box center [229, 47] width 59 height 20
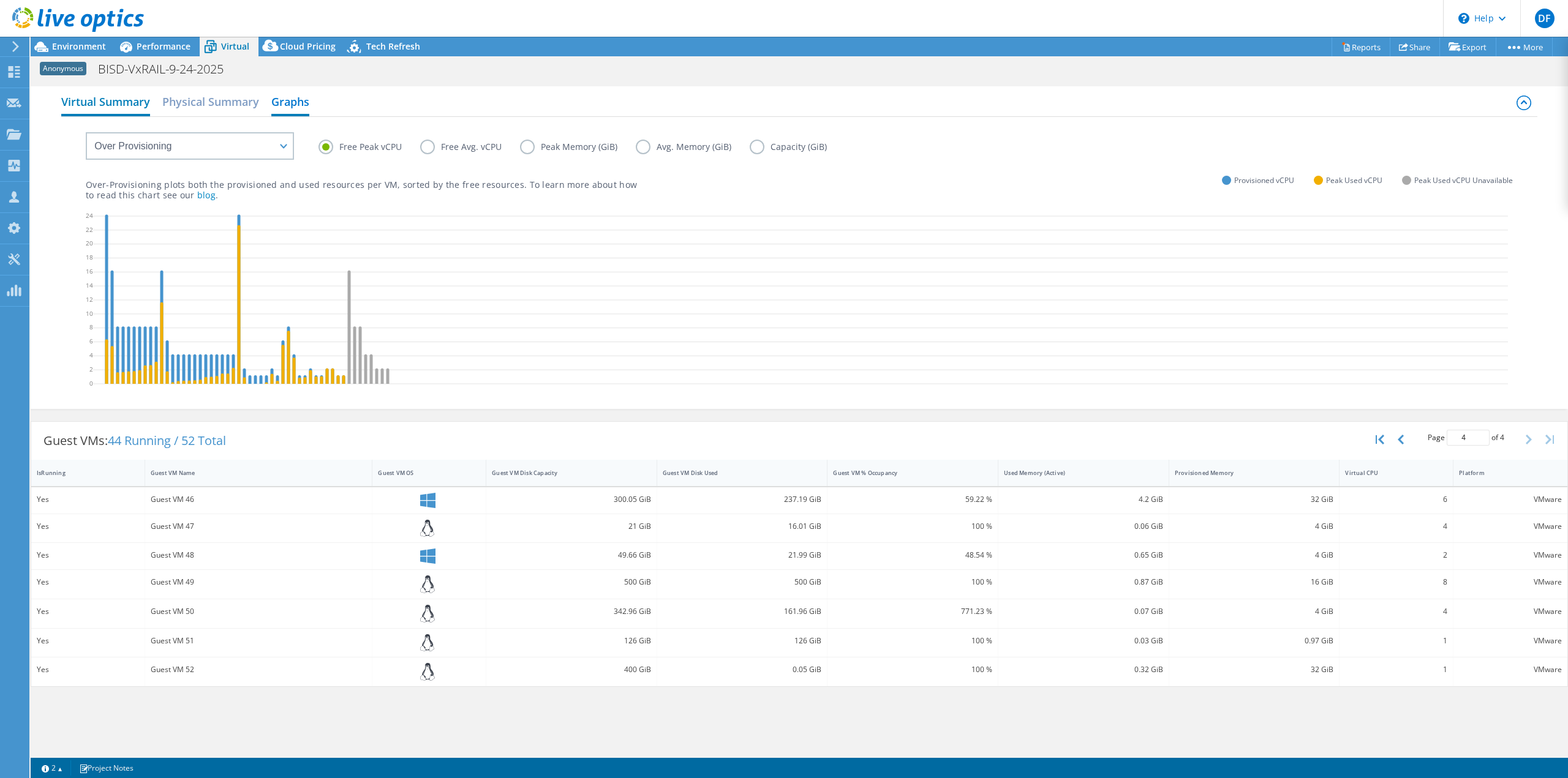
click at [123, 107] on h2 "Virtual Summary" at bounding box center [106, 103] width 89 height 27
